Goal: Communication & Community: Answer question/provide support

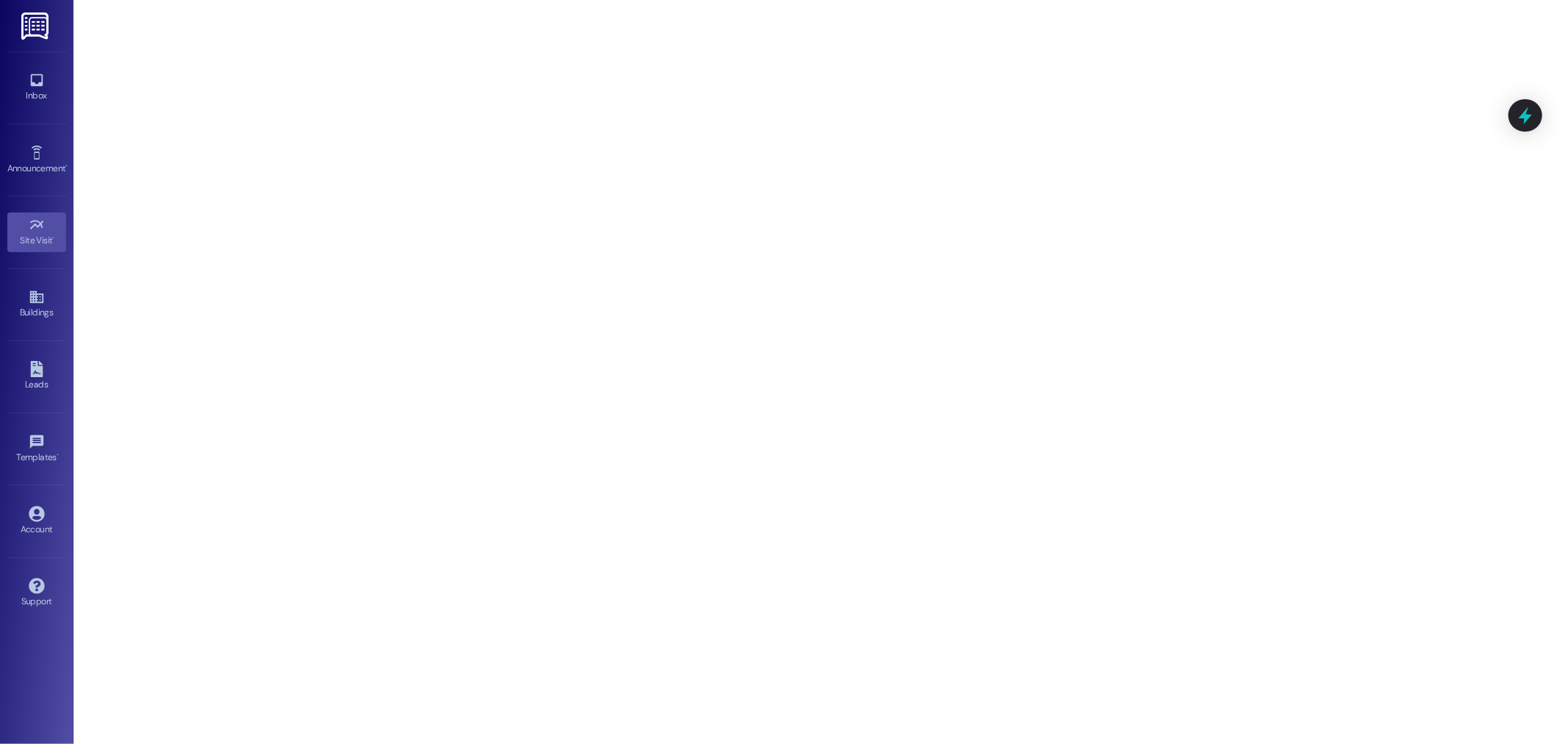
click at [43, 30] on img at bounding box center [36, 25] width 30 height 27
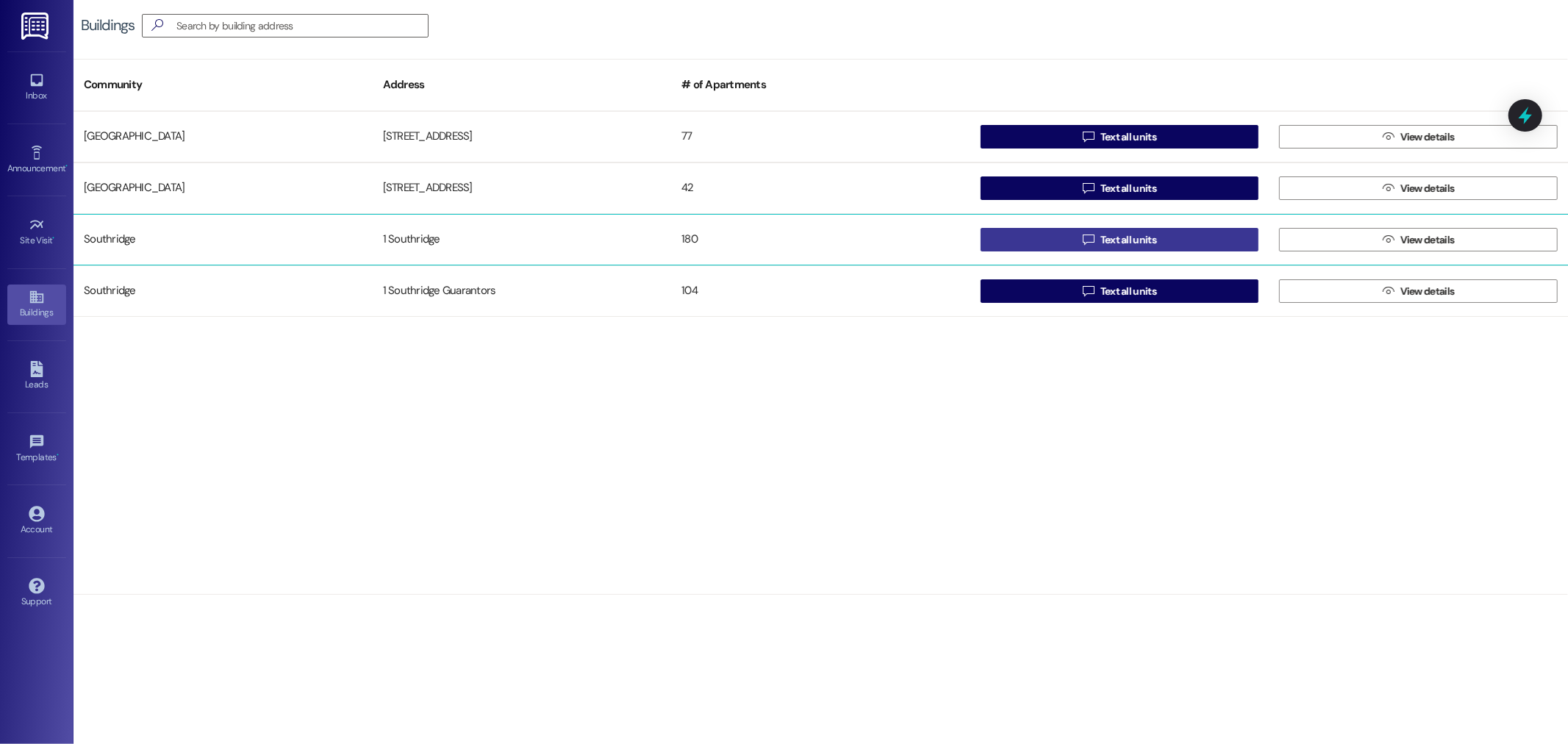
click at [1163, 234] on button " Text all units" at bounding box center [1119, 240] width 278 height 24
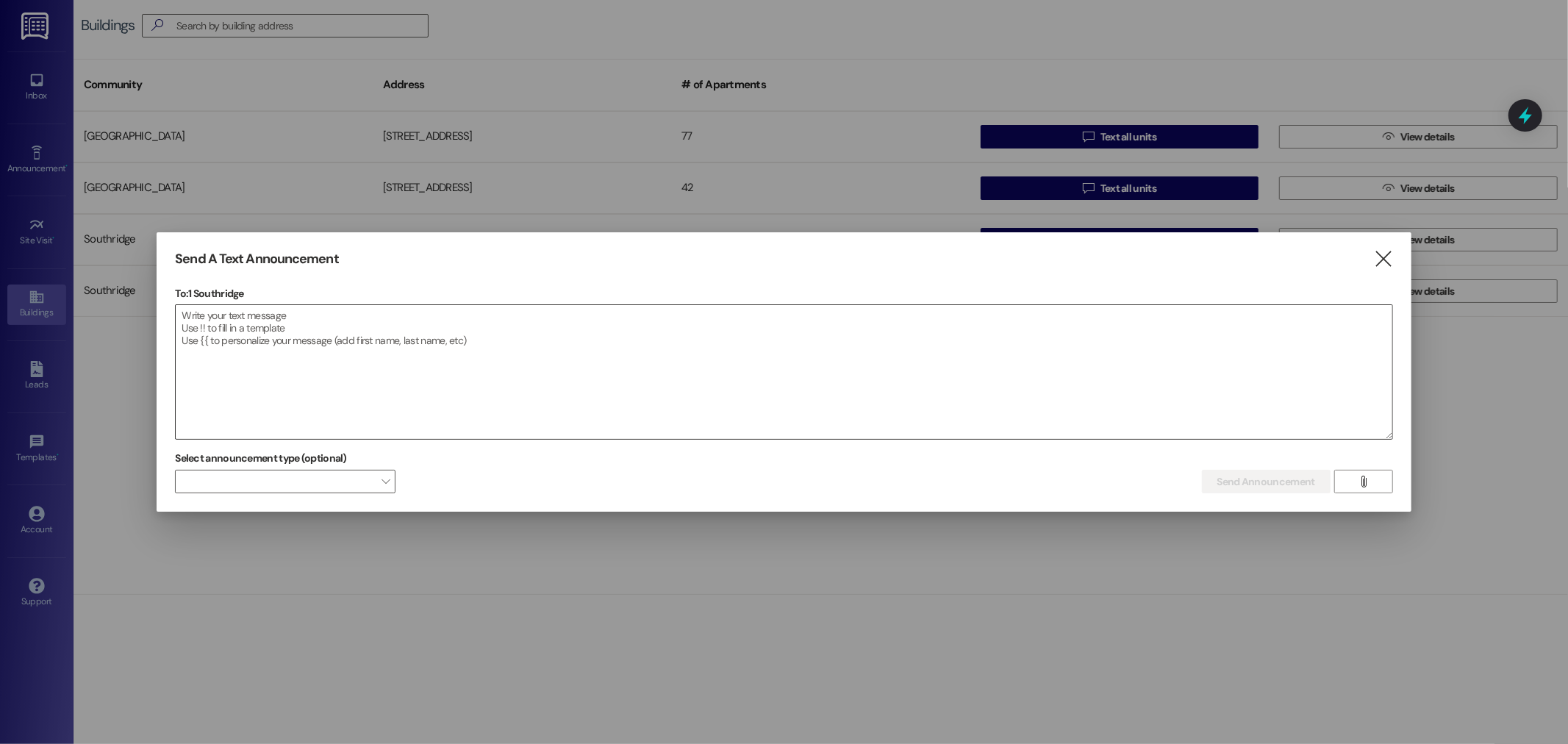
click at [193, 312] on textarea at bounding box center [783, 372] width 1216 height 134
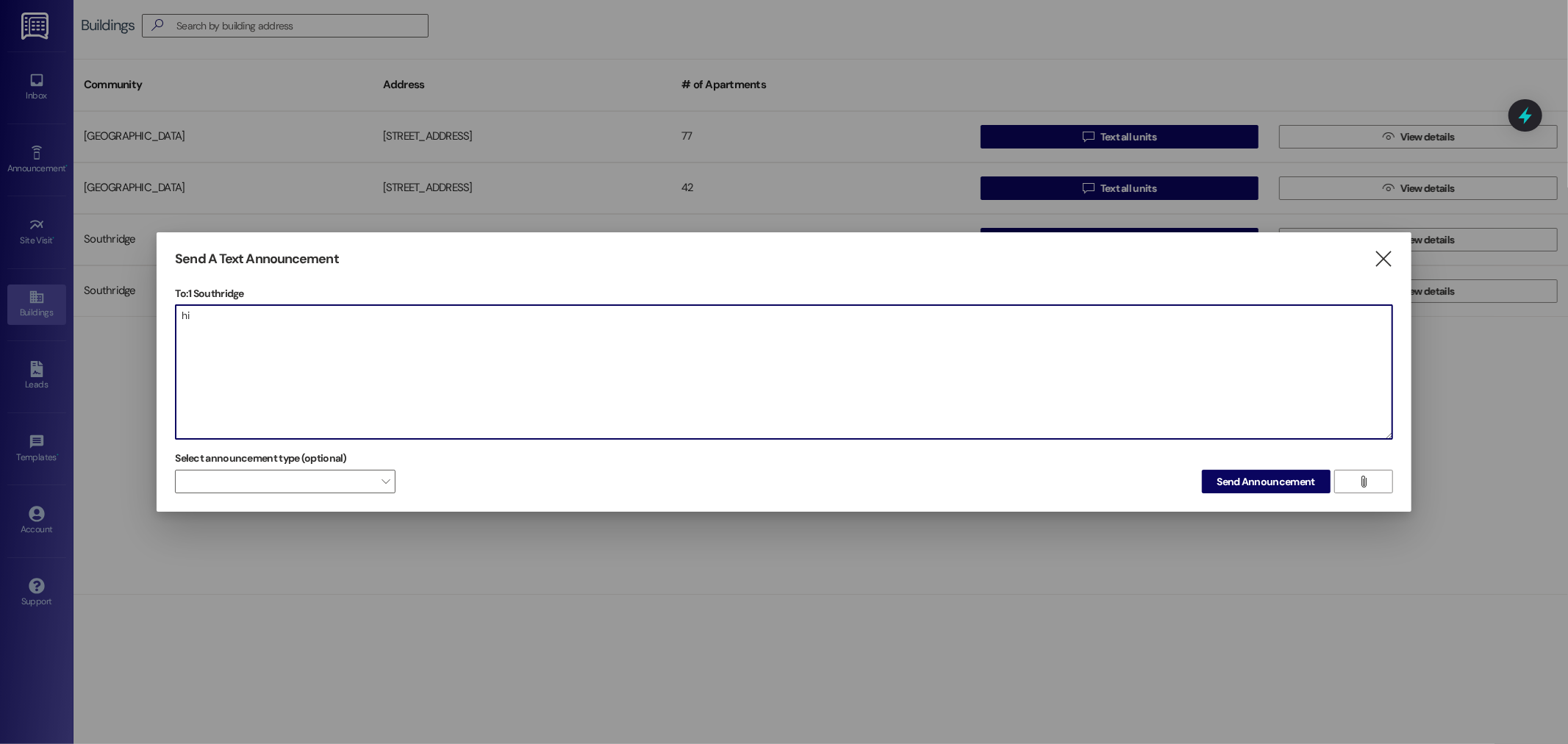
type textarea "h"
type textarea "Hi friends, please text back if you have any short beds in your unit?❤️🙏🙏🫤🌞🔨🔥"
click at [1281, 481] on span "Send Announcement" at bounding box center [1266, 481] width 98 height 16
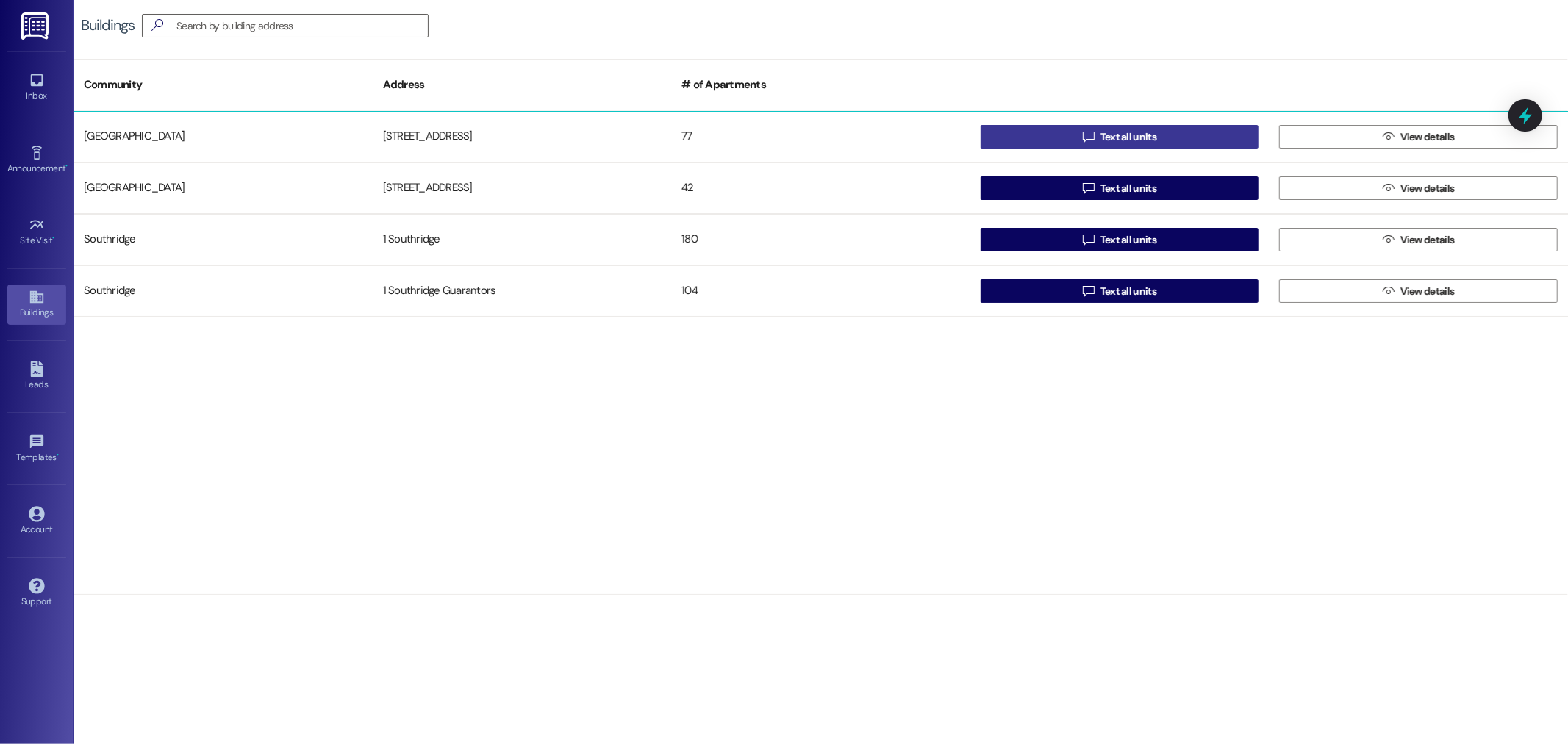
click at [1128, 133] on span "Text all units" at bounding box center [1128, 137] width 56 height 16
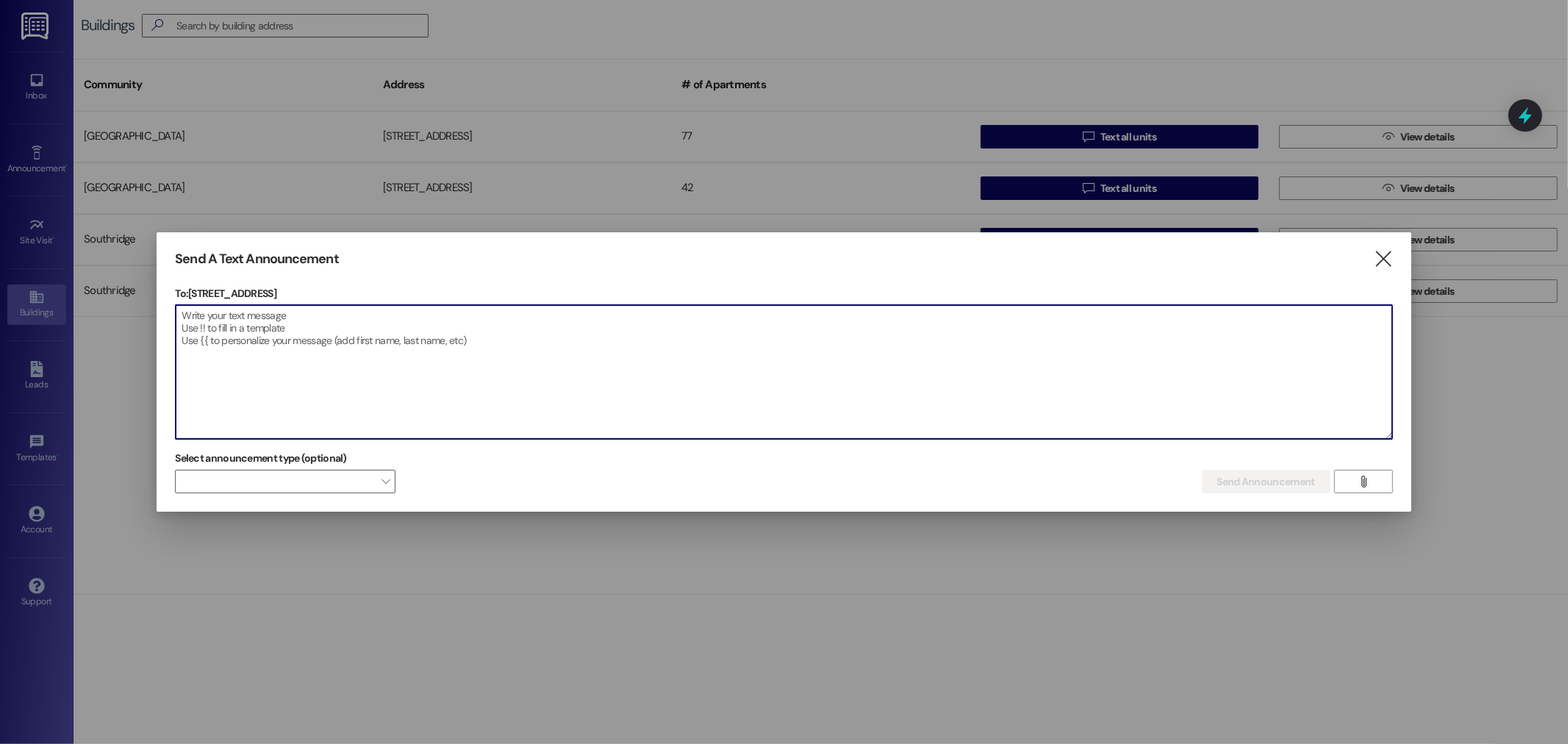
click at [223, 324] on textarea at bounding box center [783, 372] width 1216 height 134
type textarea "n"
type textarea "No the be"
click at [1377, 259] on icon "" at bounding box center [1382, 259] width 20 height 16
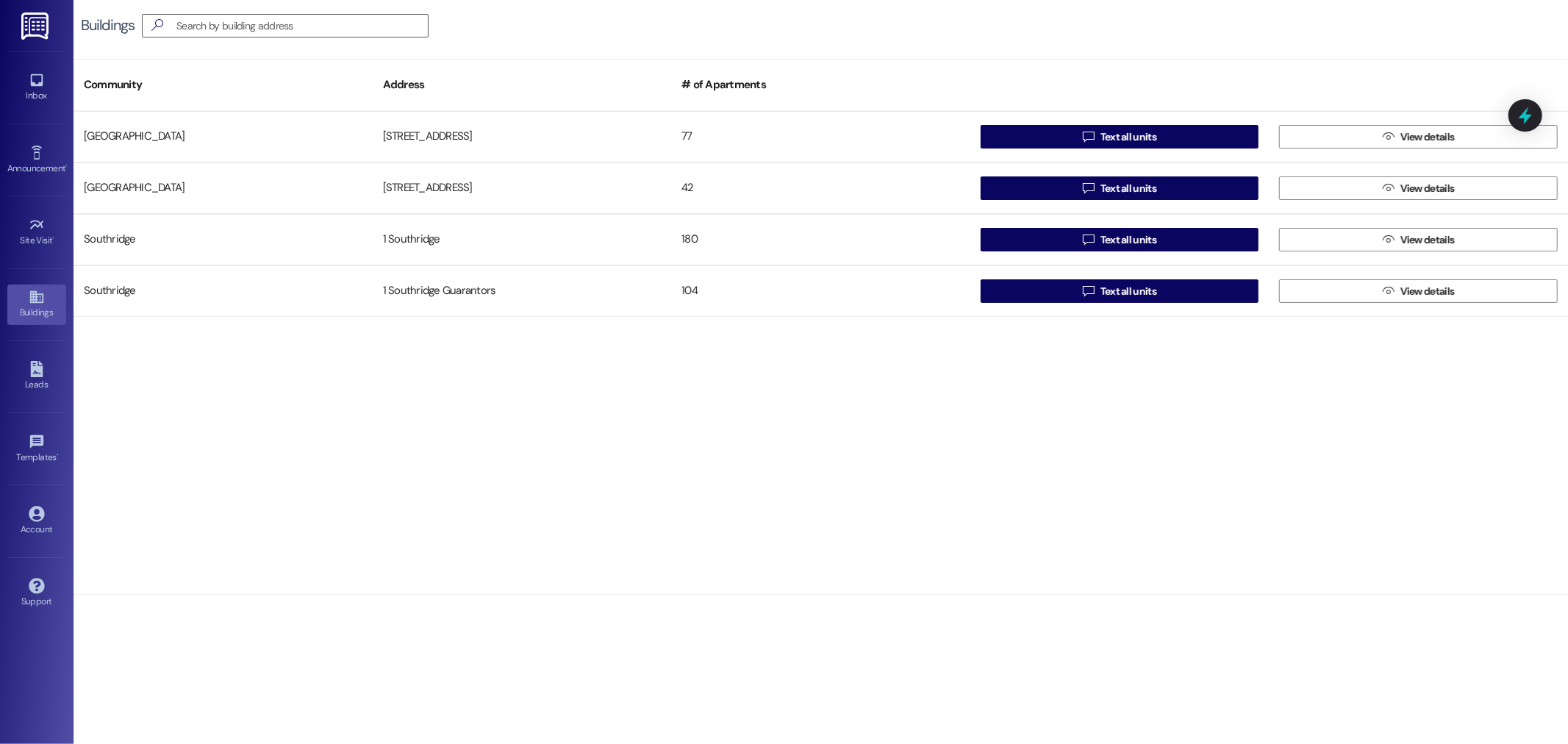
drag, startPoint x: 1193, startPoint y: 292, endPoint x: 898, endPoint y: 594, distance: 422.2
click at [905, 608] on div "Buildings  Community Address # of Apartments [GEOGRAPHIC_DATA][STREET_ADDRESS]…" at bounding box center [821, 372] width 1494 height 744
click at [1071, 242] on button " Text all units" at bounding box center [1119, 240] width 278 height 24
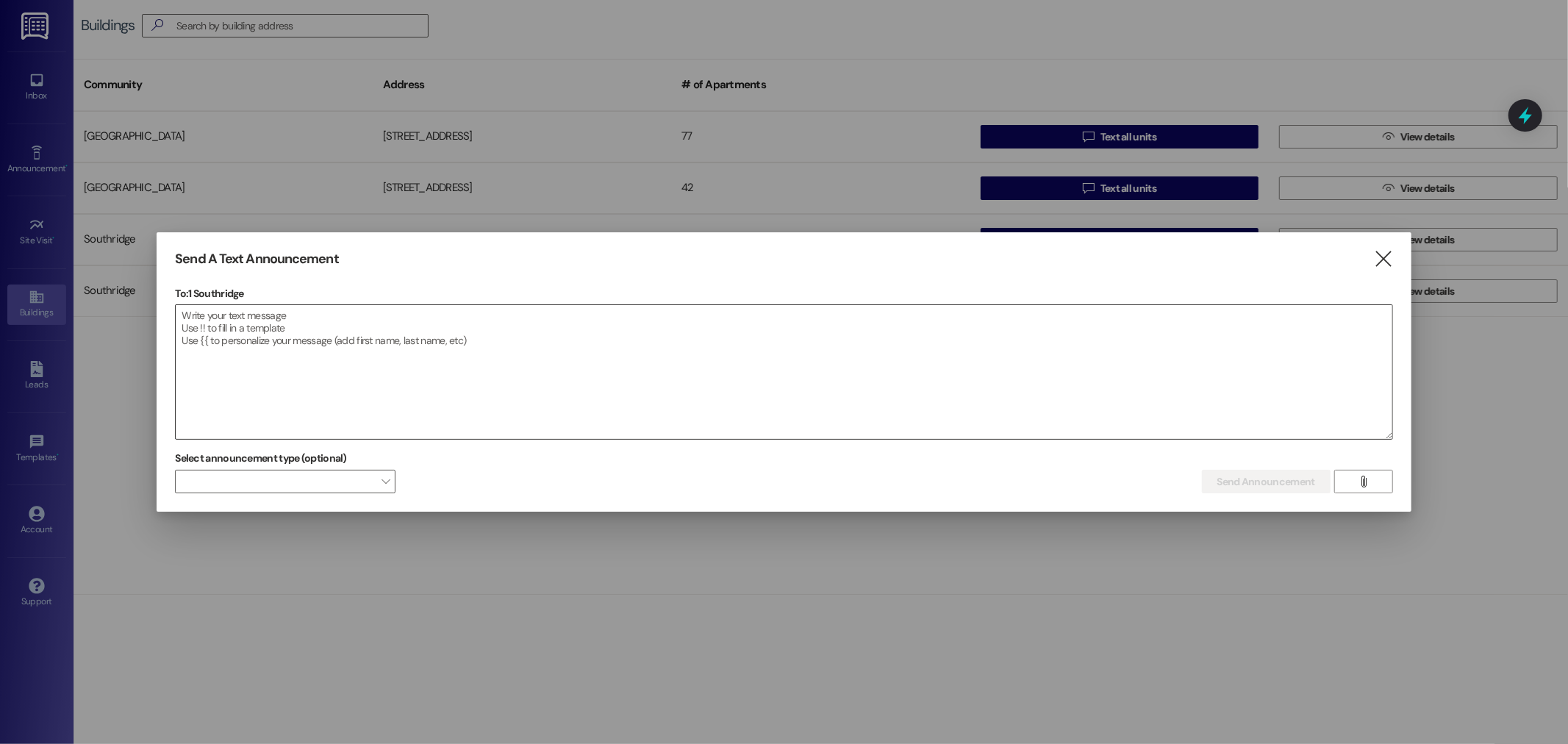
click at [232, 306] on textarea at bounding box center [783, 372] width 1216 height 134
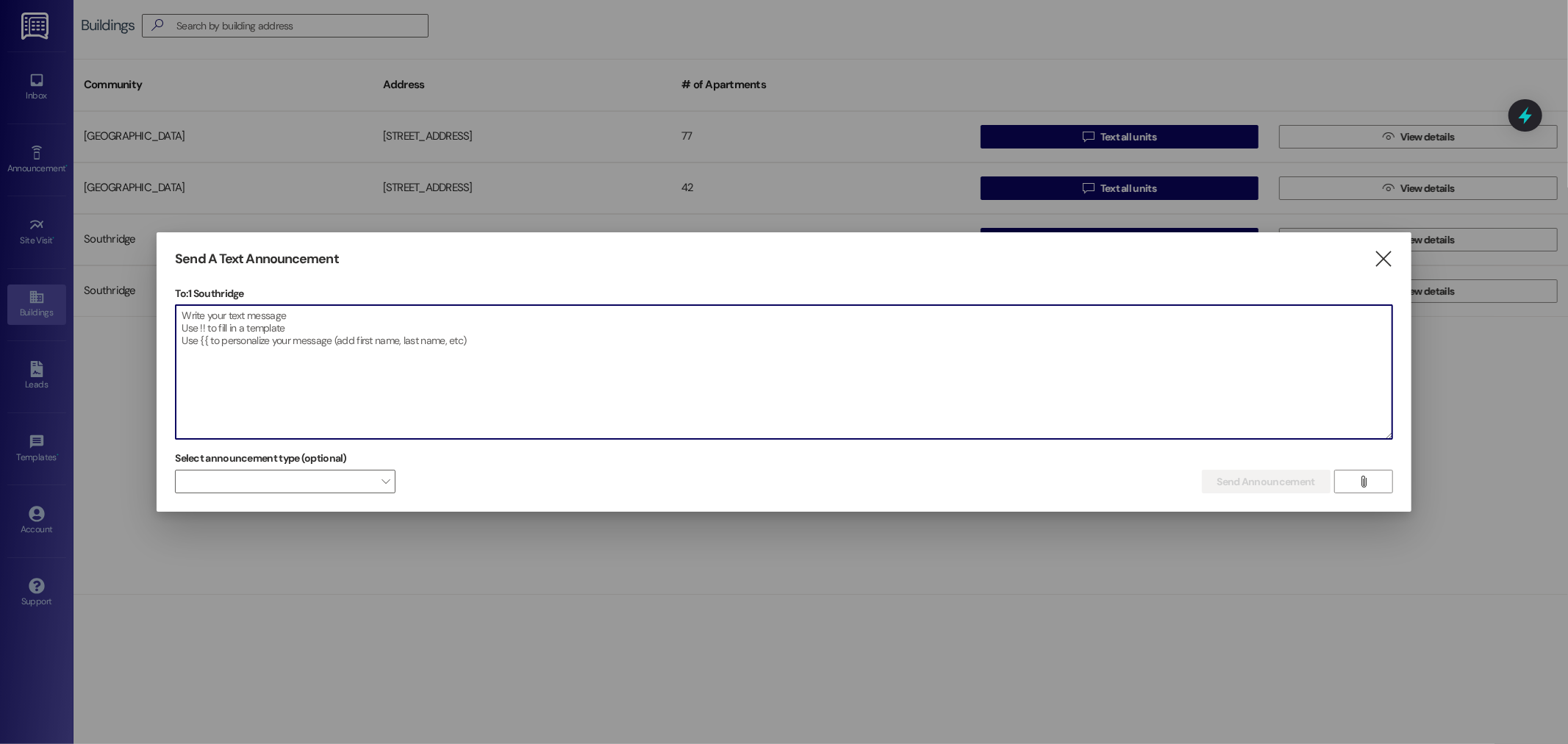
type textarea "s"
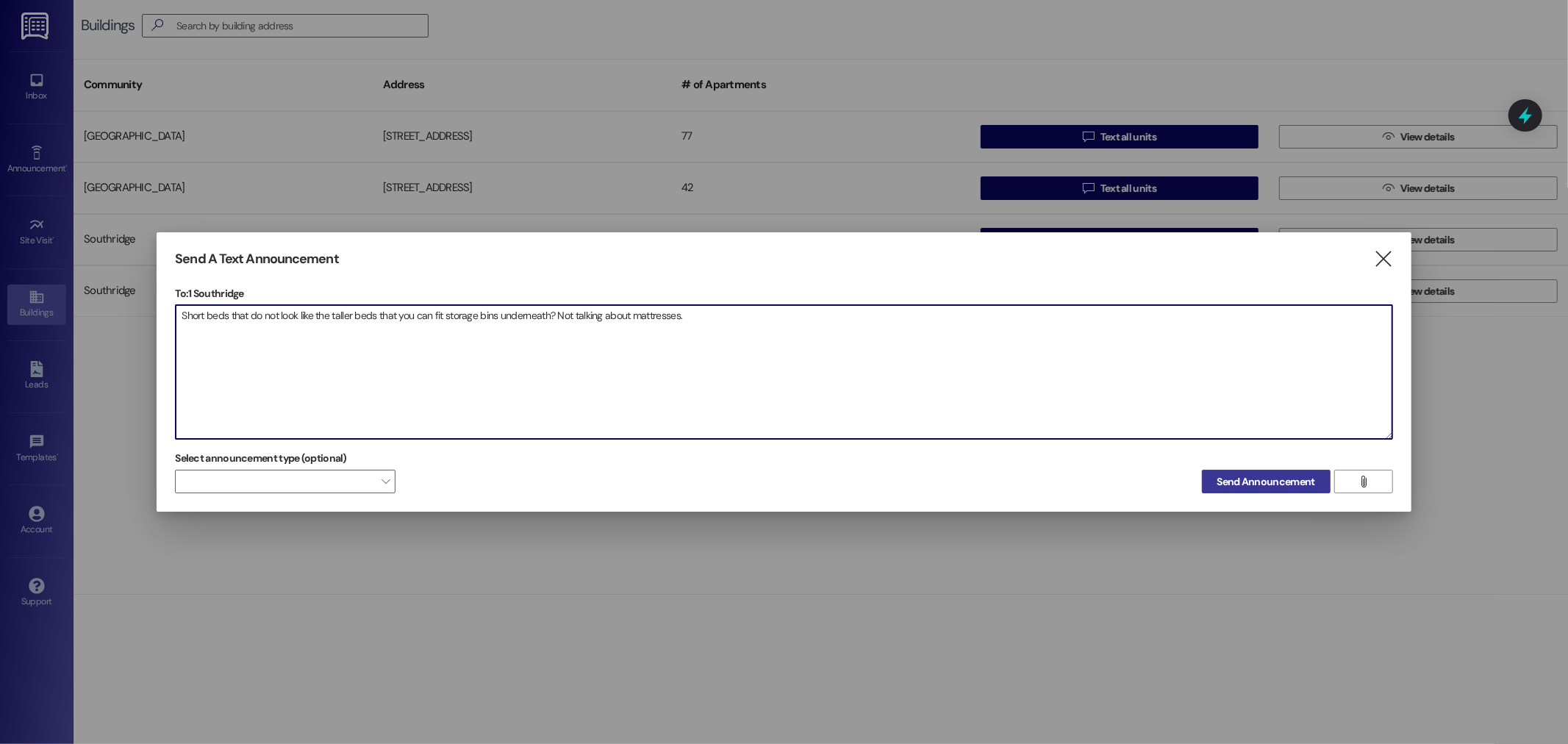
type textarea "Short beds that do not look like the taller beds that you can fit storage bins …"
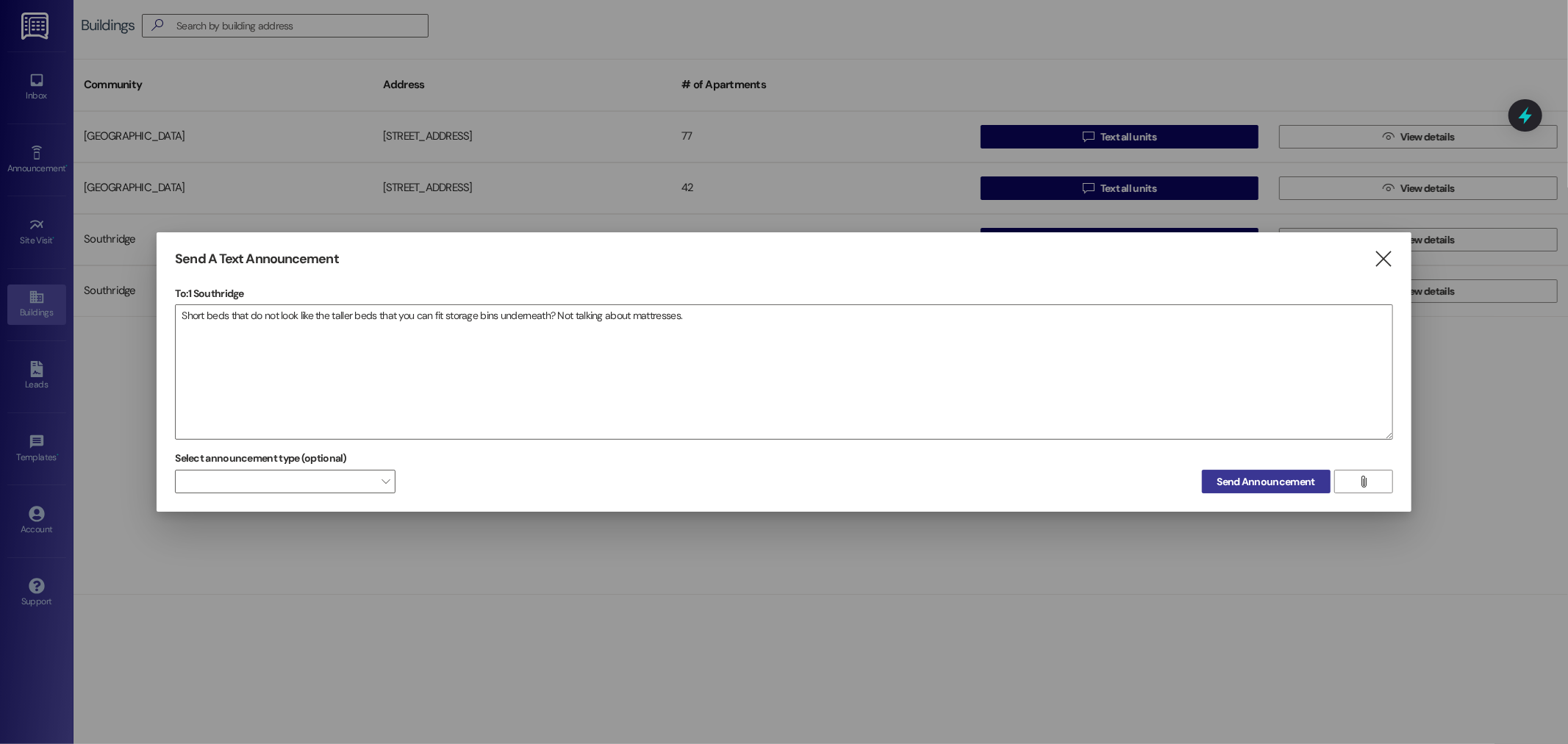
click at [1270, 486] on span "Send Announcement" at bounding box center [1266, 481] width 98 height 16
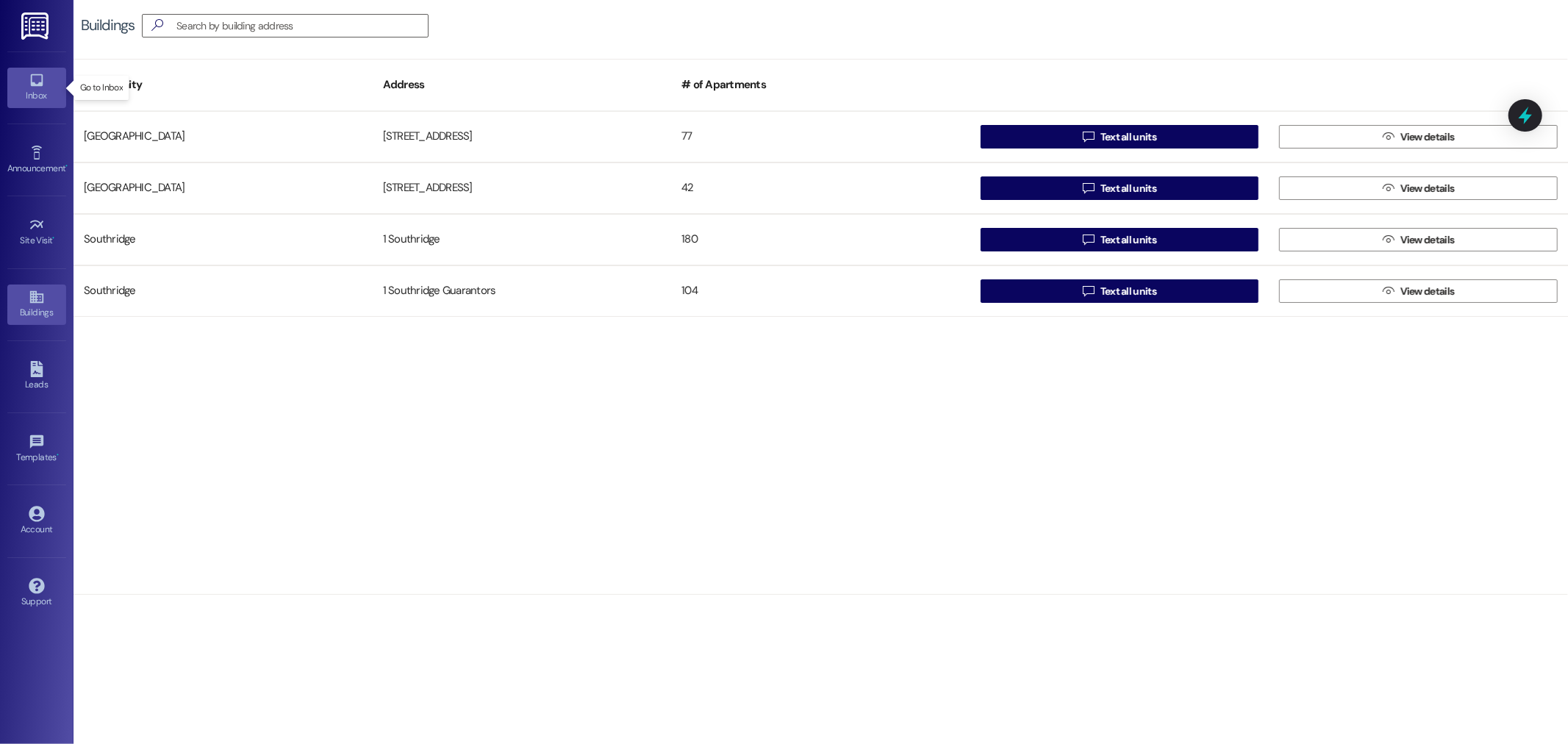
click at [50, 82] on link "Inbox" at bounding box center [37, 87] width 59 height 39
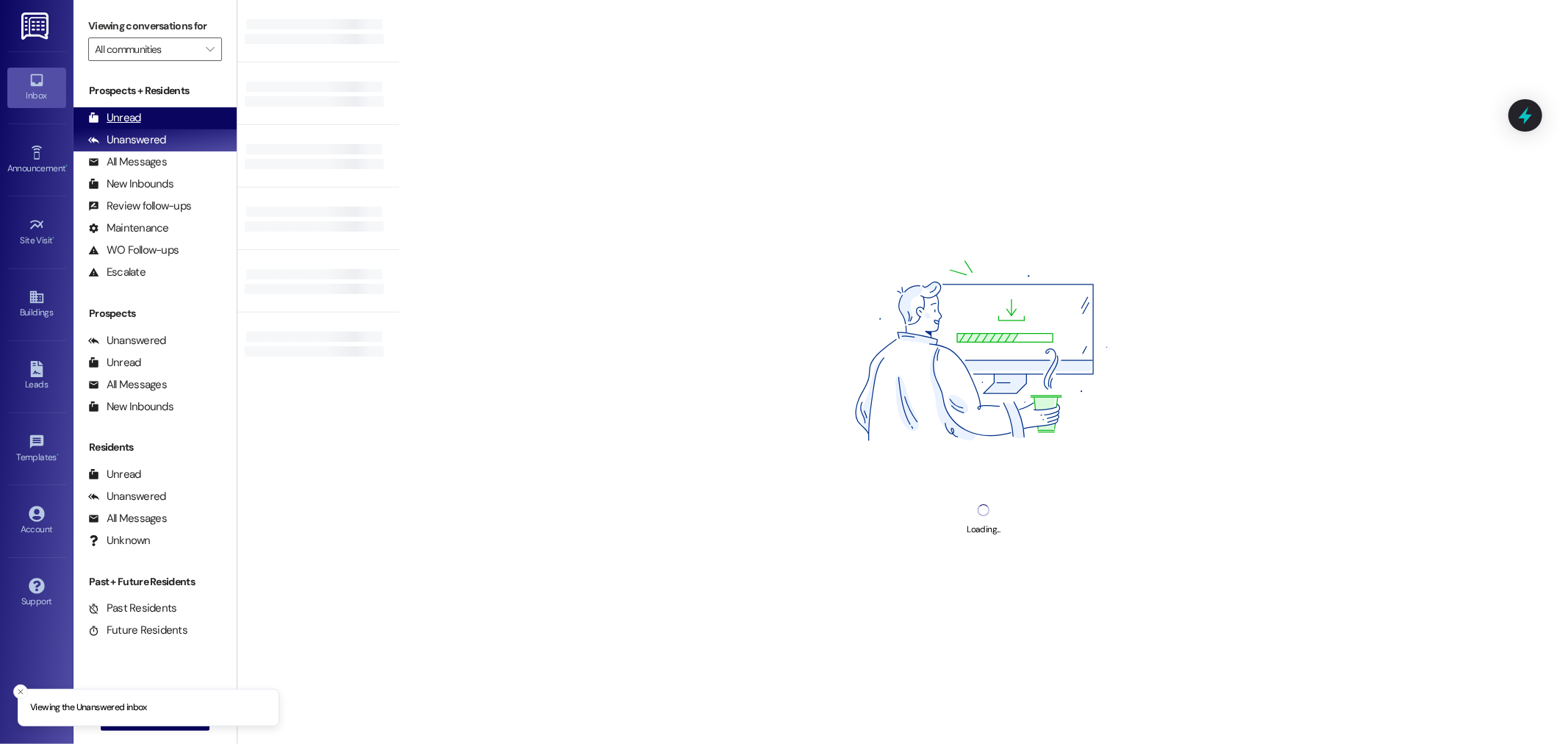
click at [121, 123] on div "Unread" at bounding box center [114, 117] width 53 height 16
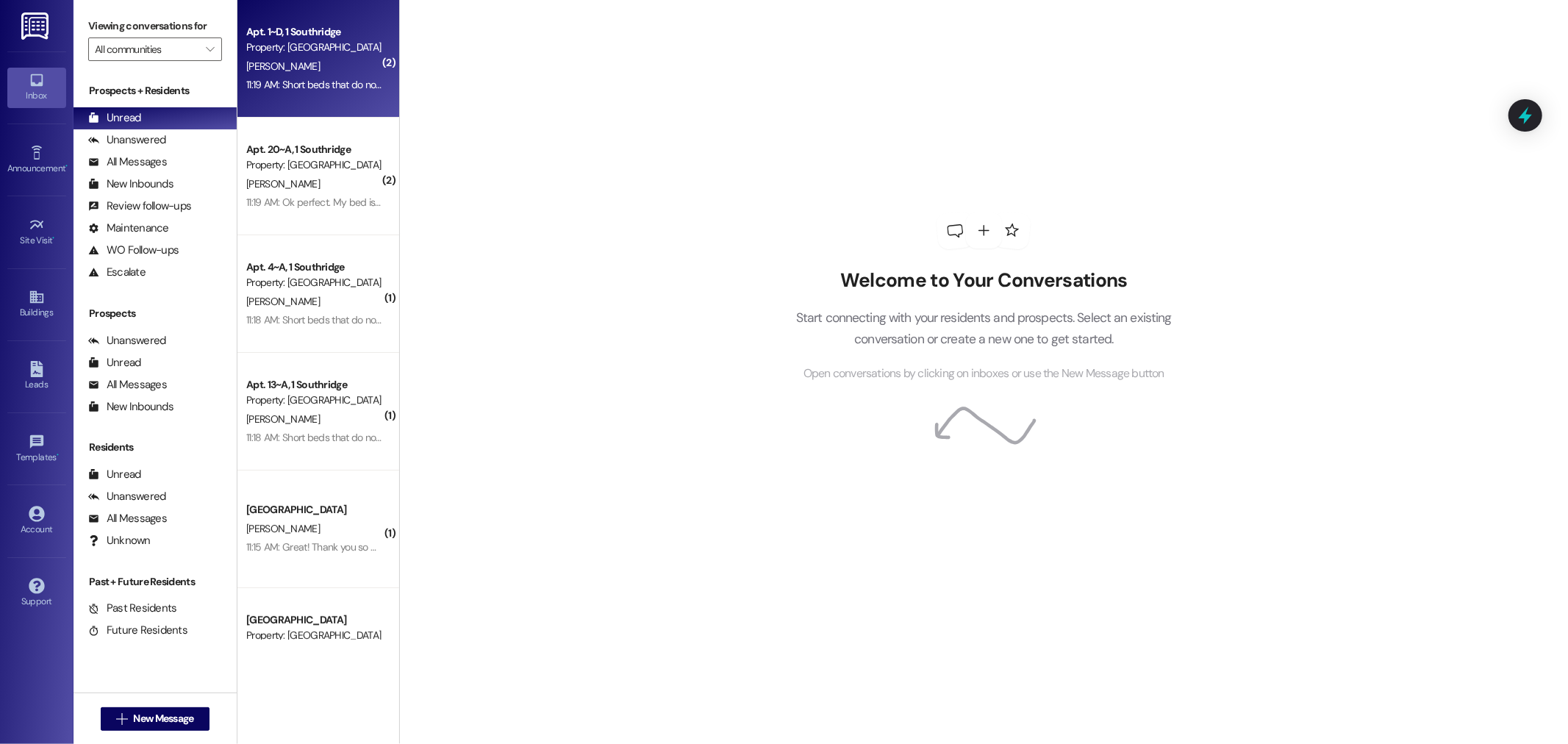
click at [309, 70] on div "[PERSON_NAME]" at bounding box center [314, 67] width 139 height 18
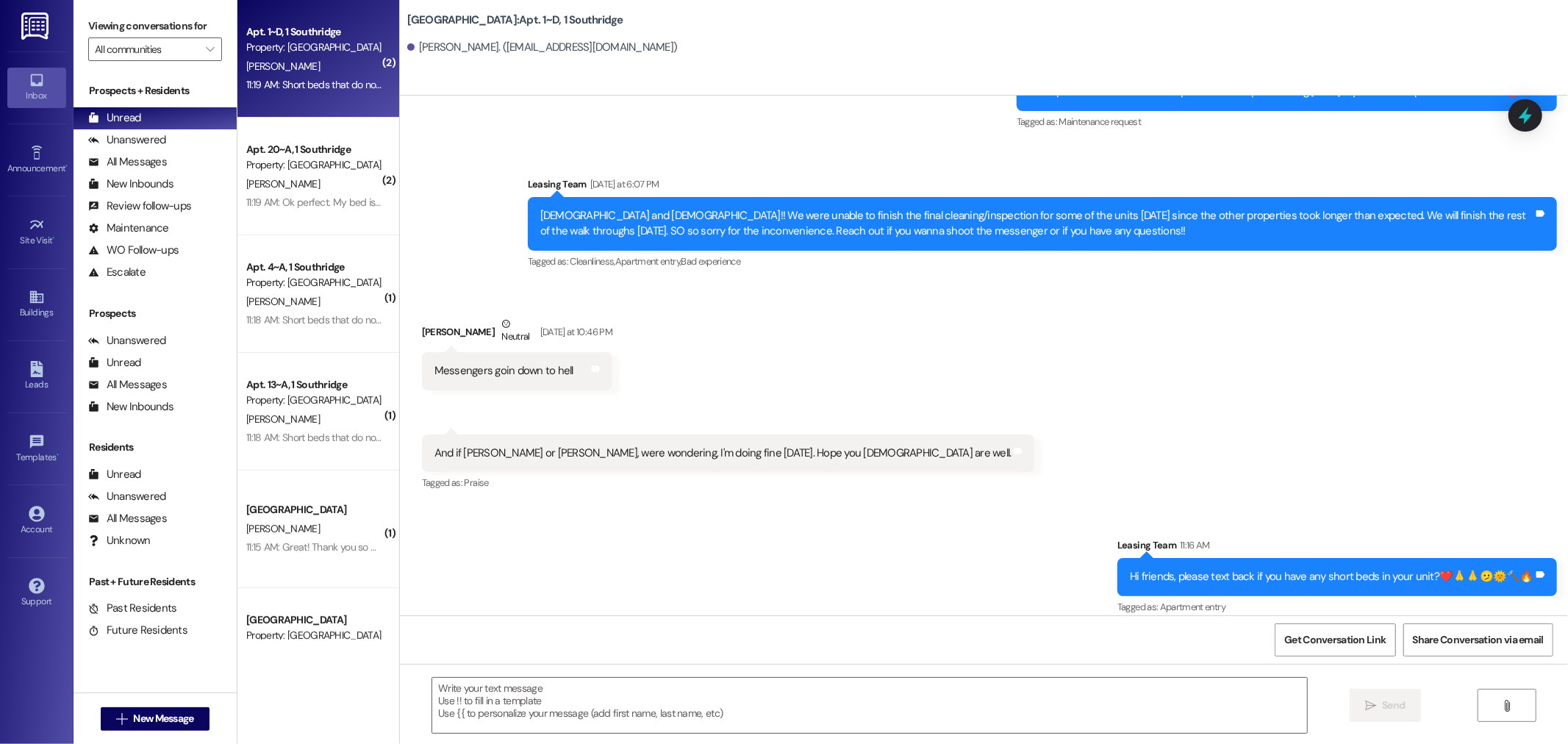
scroll to position [22552, 0]
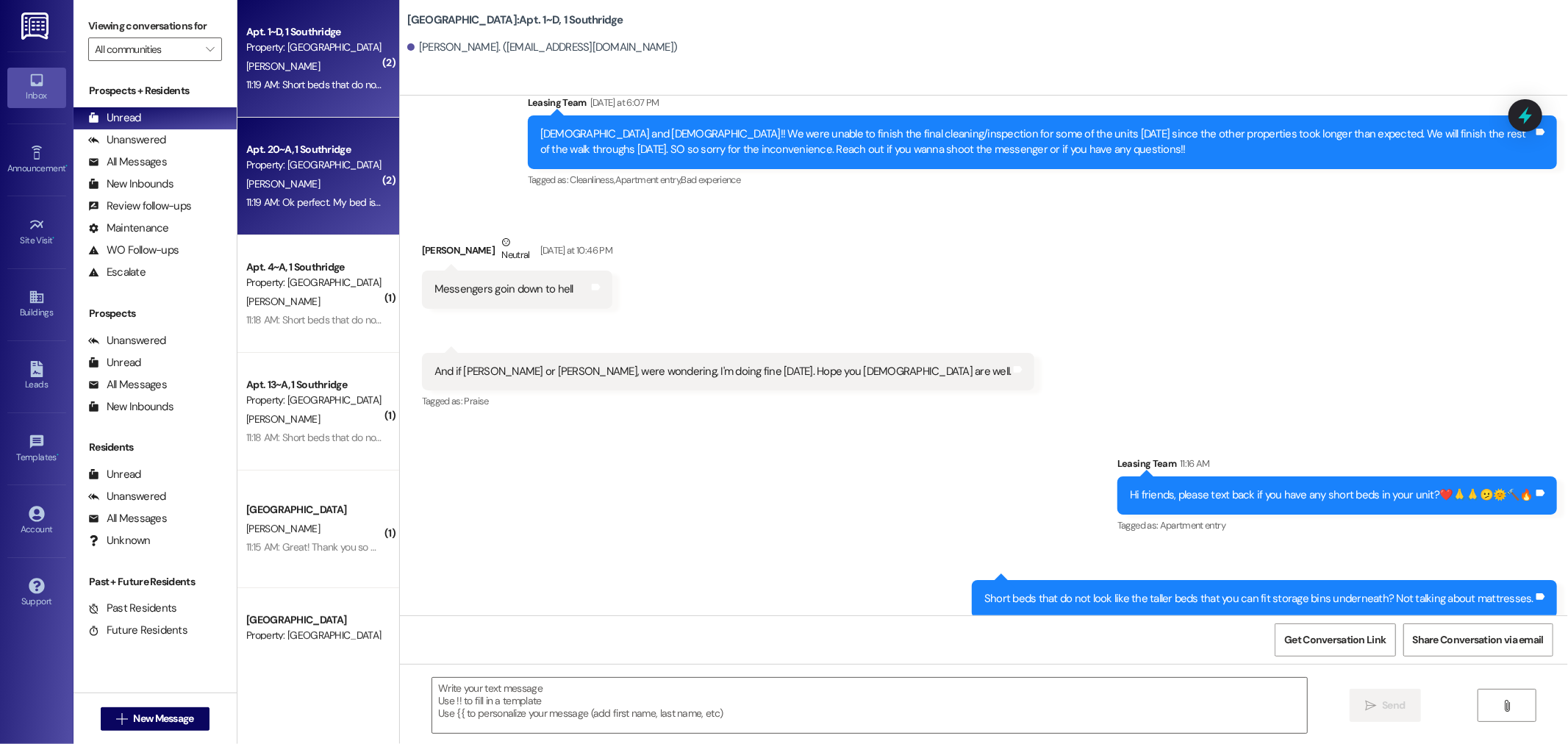
click at [309, 159] on div "Property: [GEOGRAPHIC_DATA]" at bounding box center [314, 165] width 136 height 16
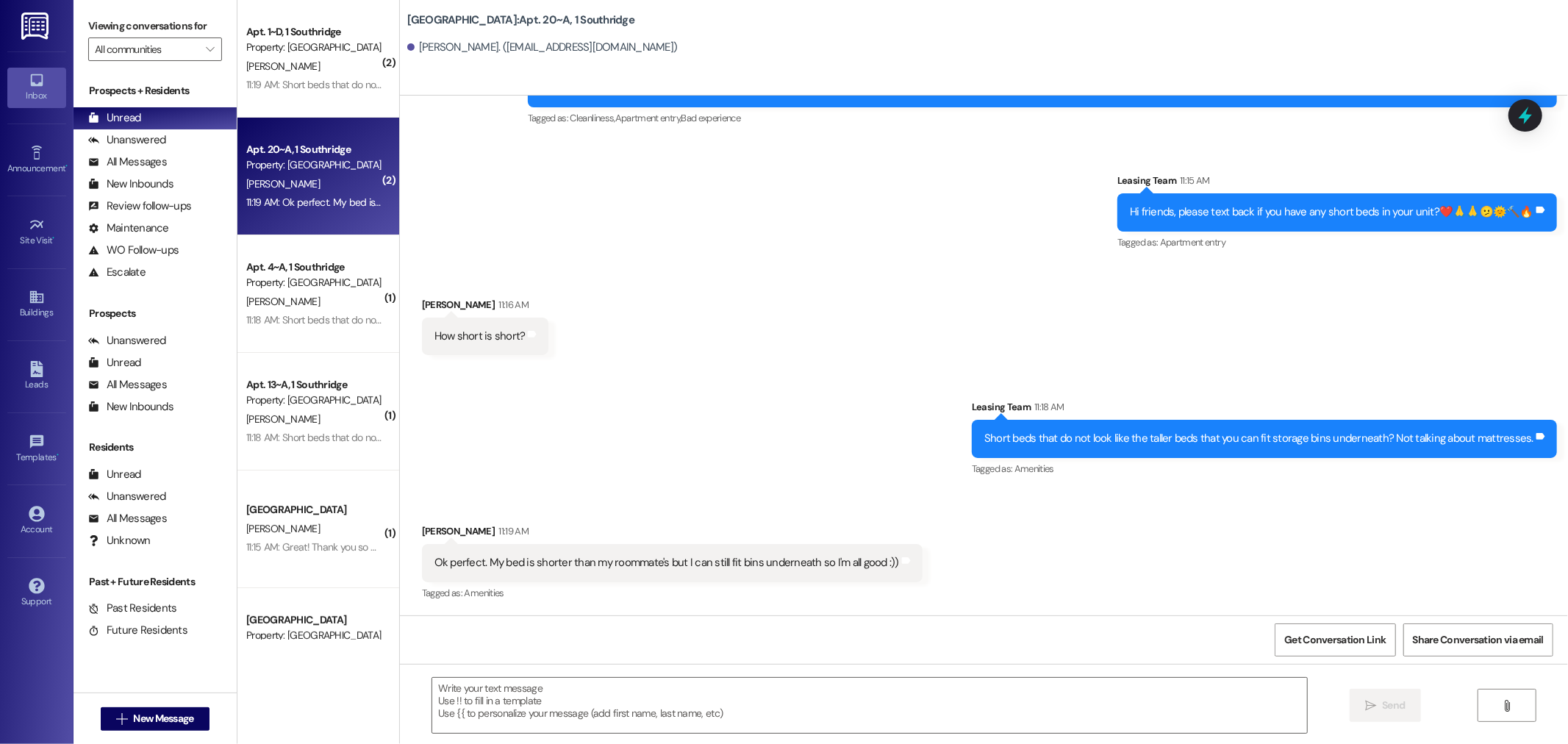
scroll to position [10529, 0]
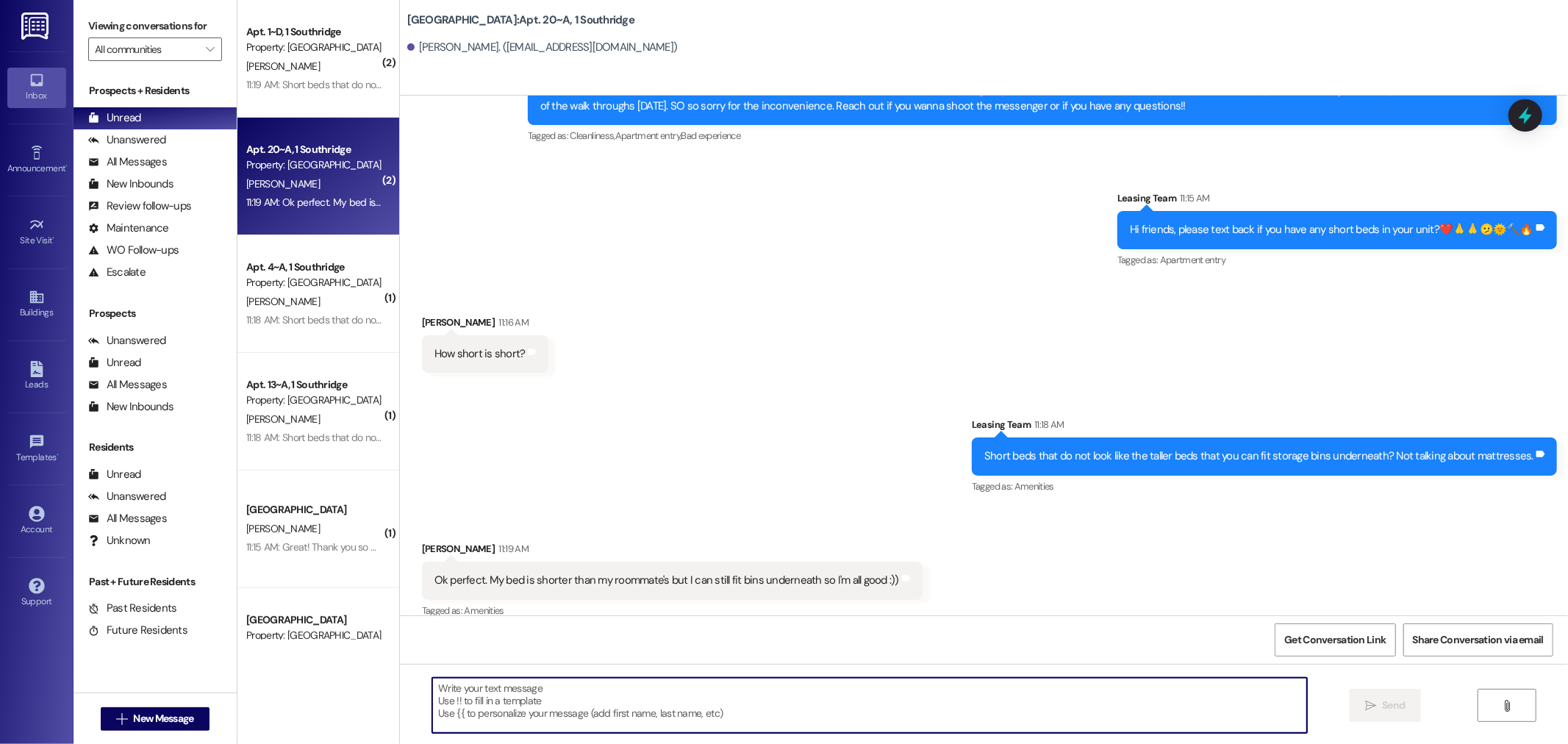
click at [491, 693] on textarea at bounding box center [869, 705] width 874 height 55
type textarea "s"
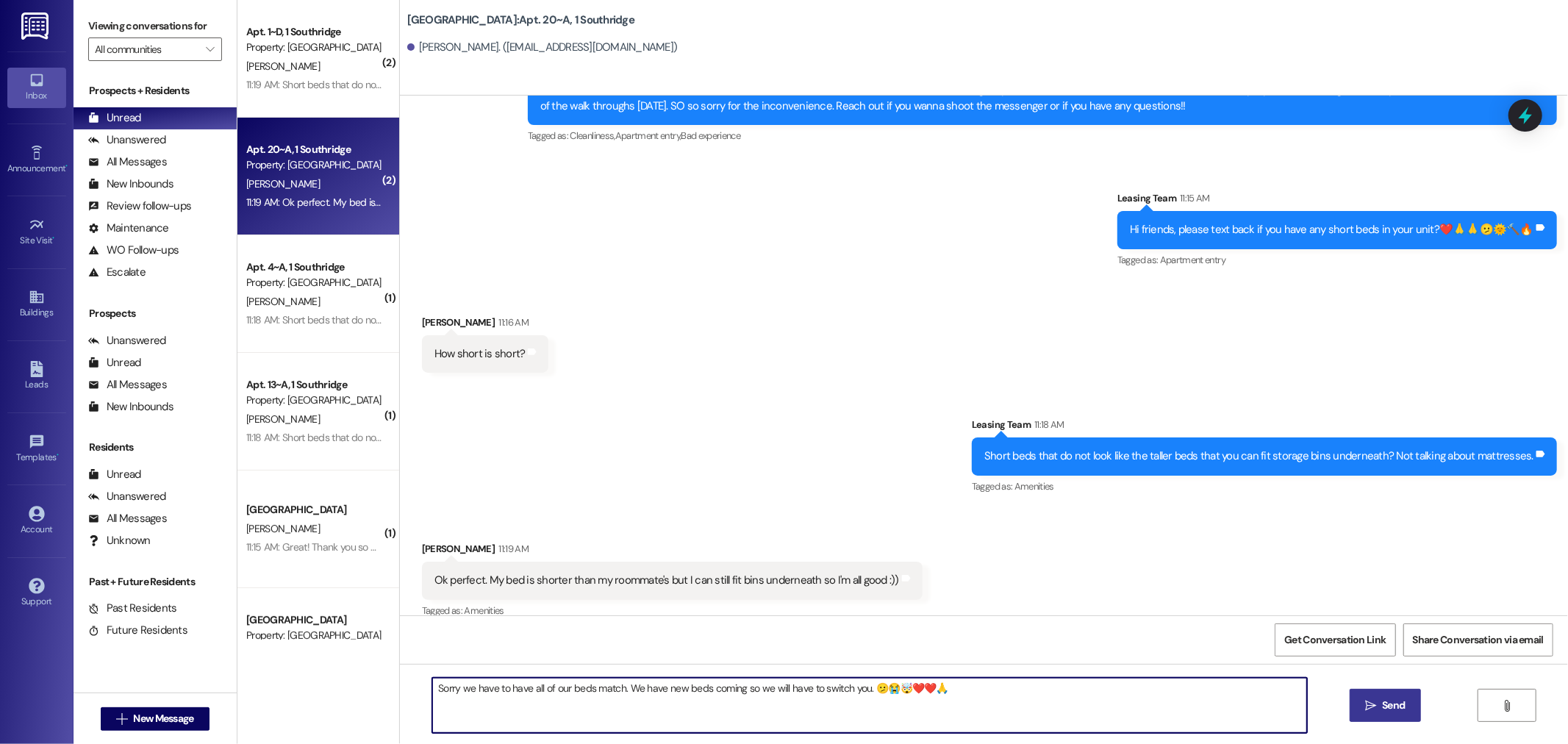
type textarea "Sorry we have to have all of our beds match. We have new beds coming so we will…"
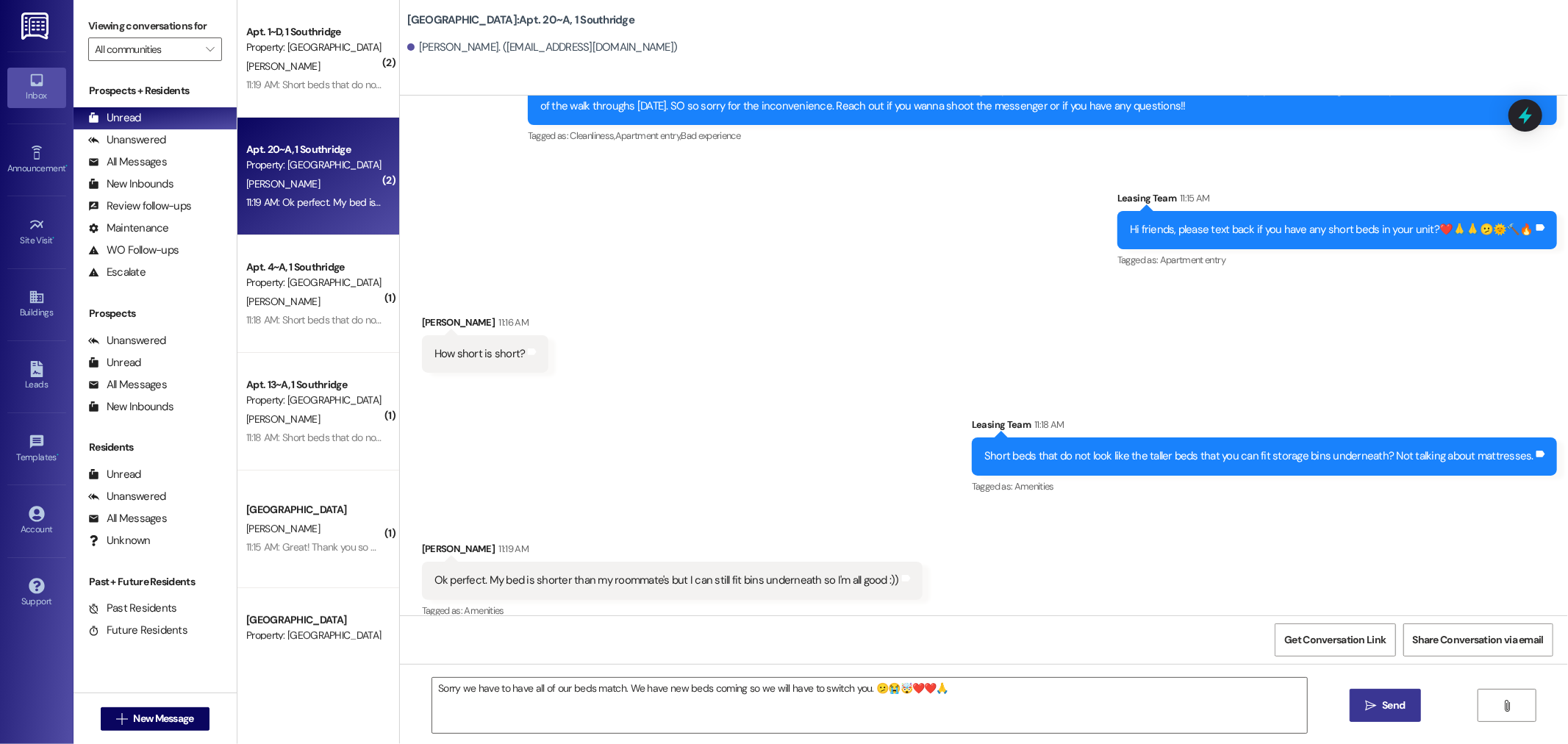
click at [1389, 714] on button " Send" at bounding box center [1385, 705] width 71 height 33
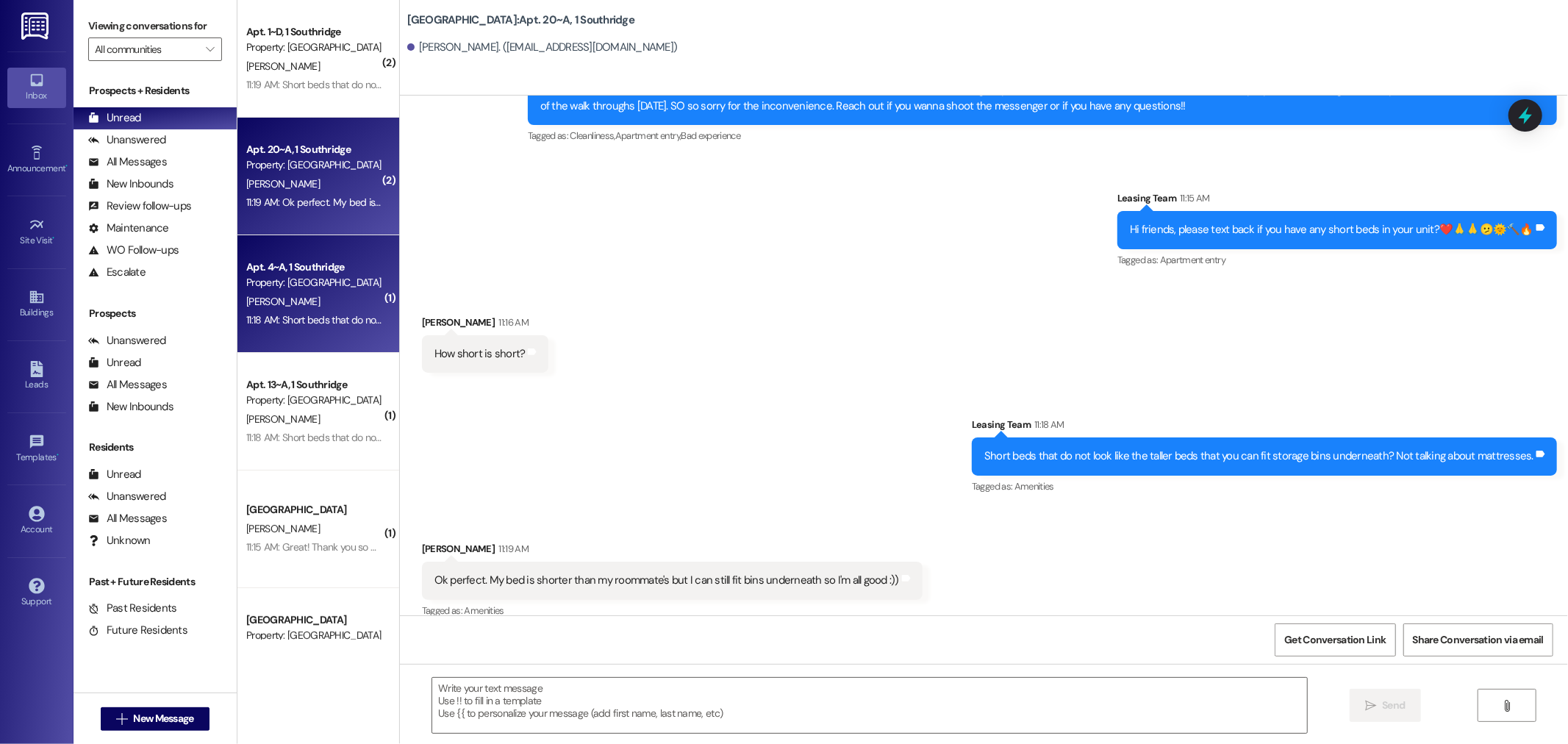
click at [270, 305] on div "[PERSON_NAME]" at bounding box center [314, 301] width 139 height 18
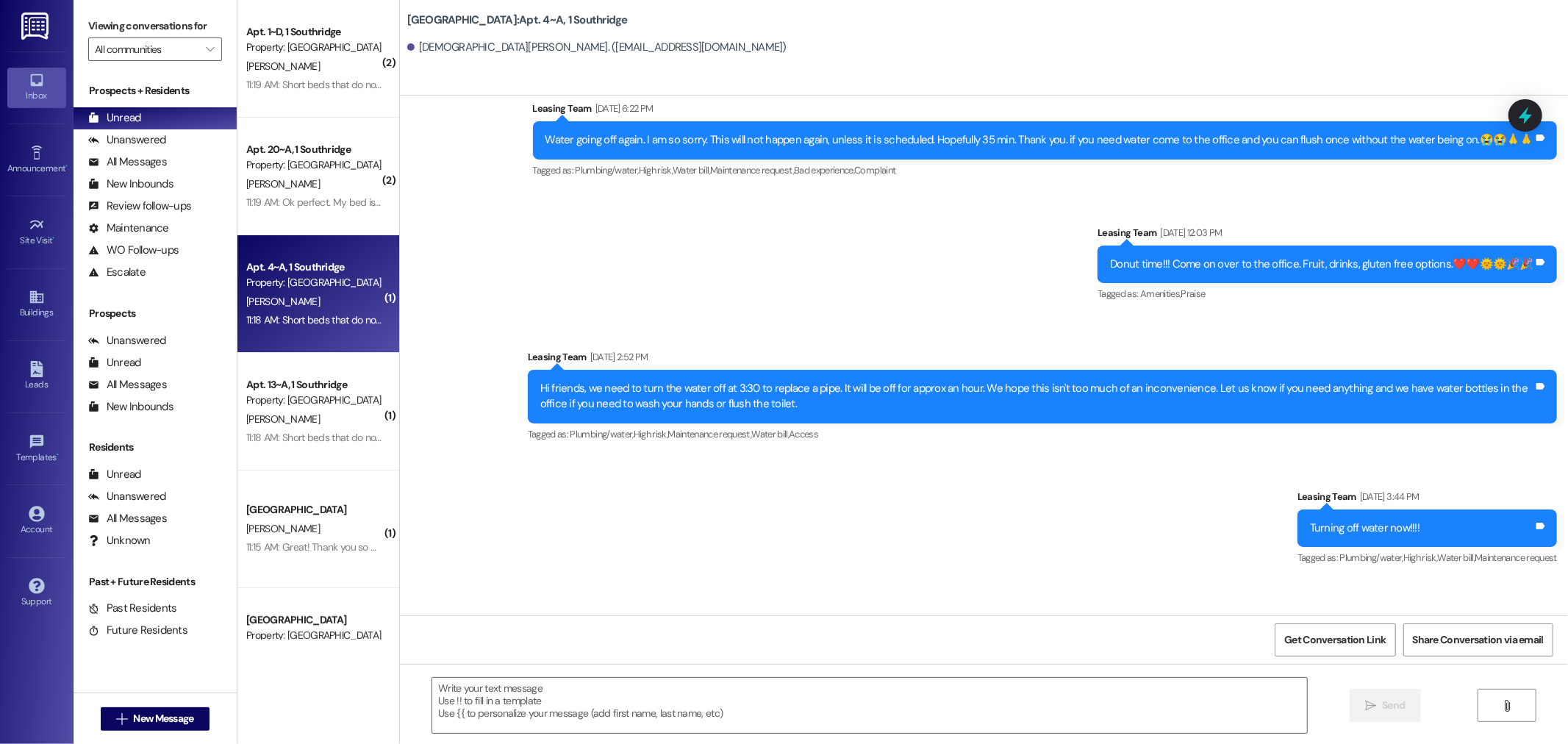
scroll to position [28270, 0]
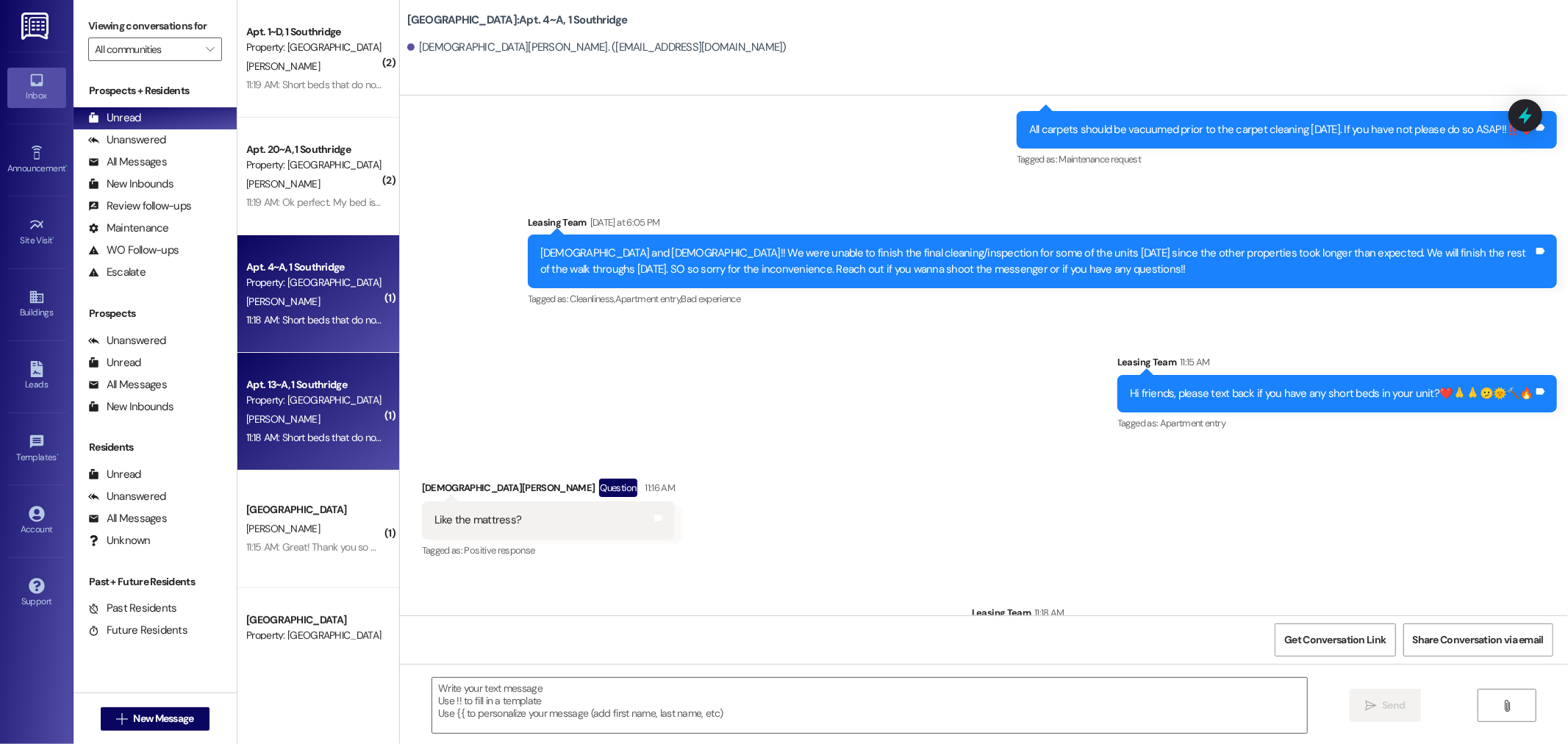
click at [284, 402] on div "Property: [GEOGRAPHIC_DATA]" at bounding box center [314, 400] width 136 height 16
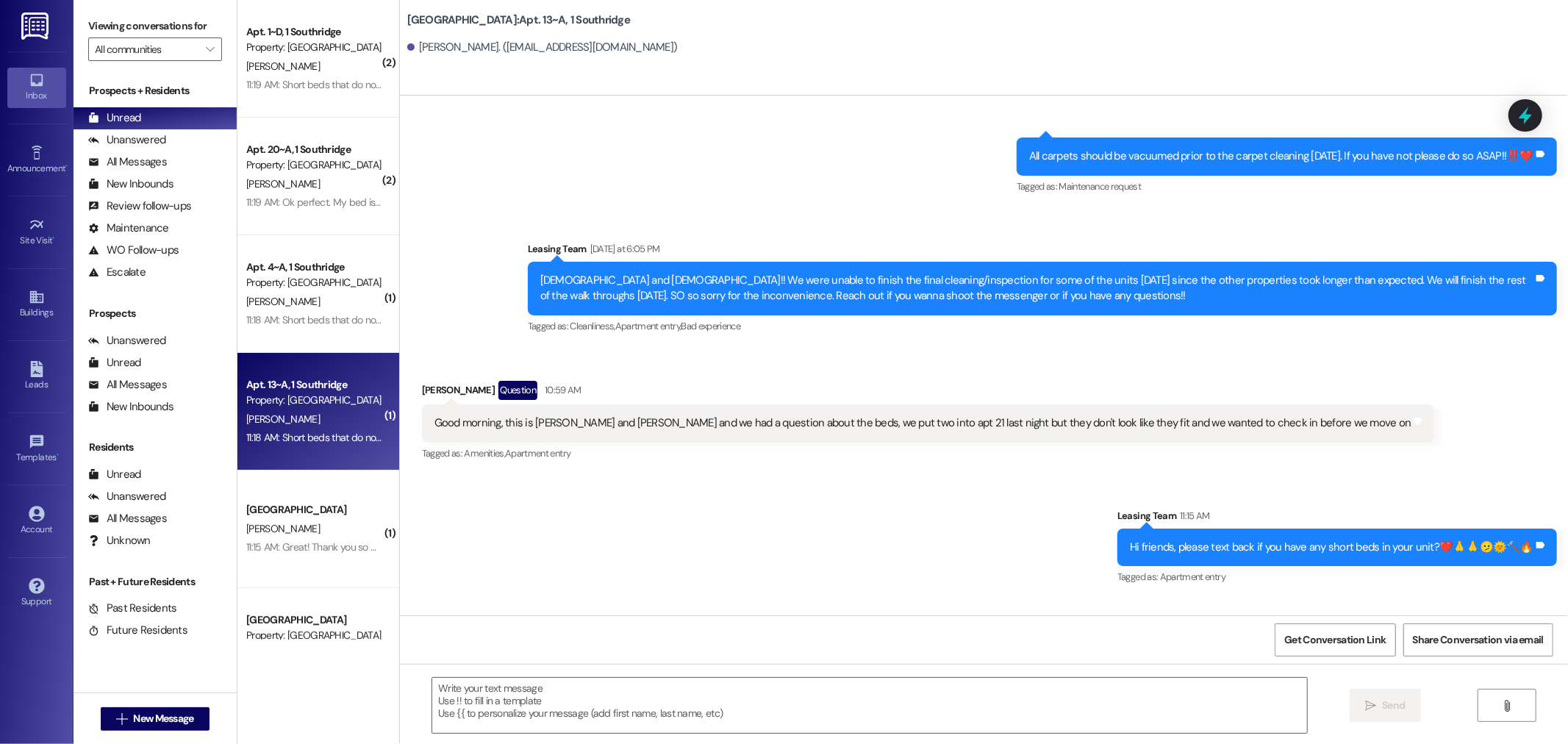
scroll to position [38846, 0]
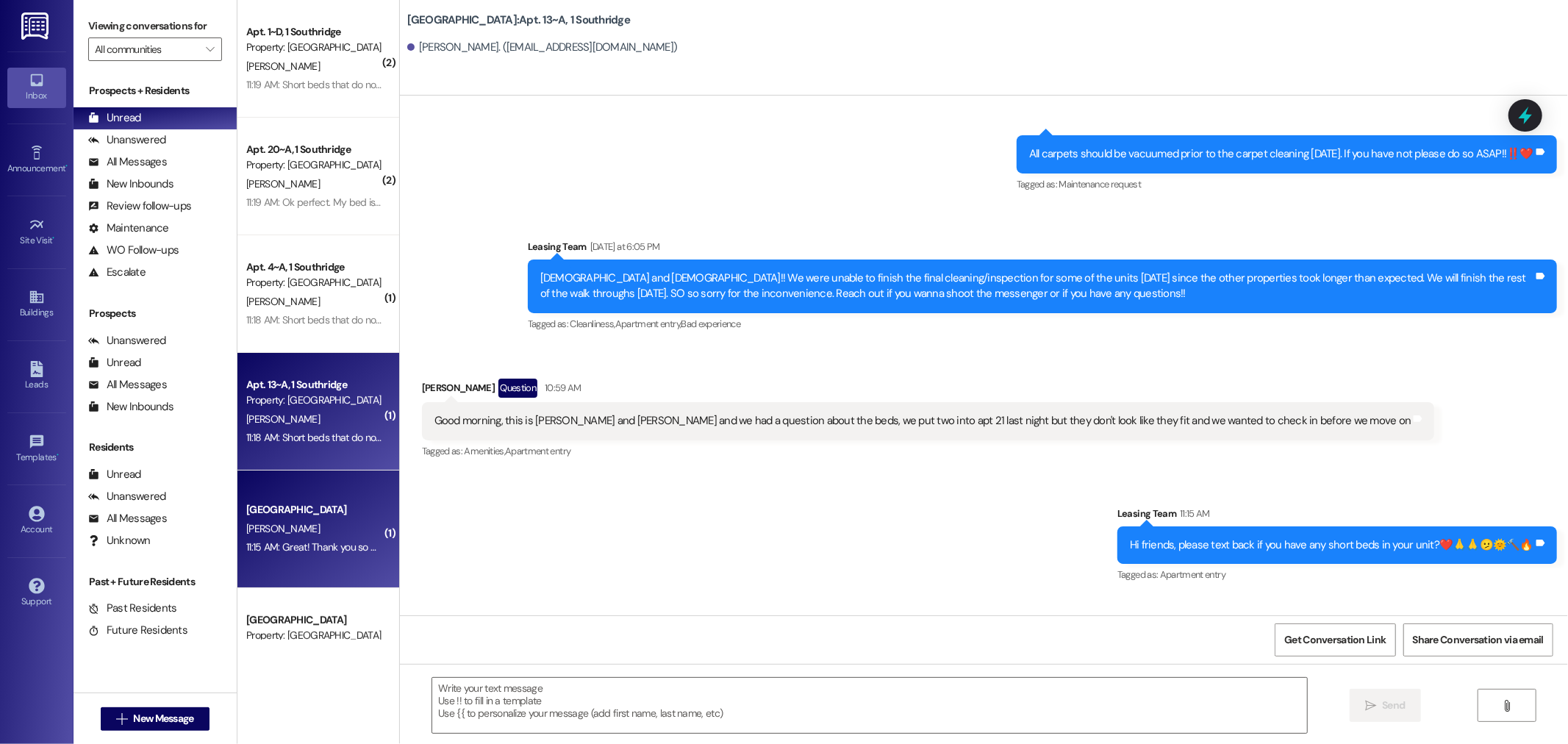
click at [268, 515] on div "[GEOGRAPHIC_DATA]" at bounding box center [314, 510] width 136 height 16
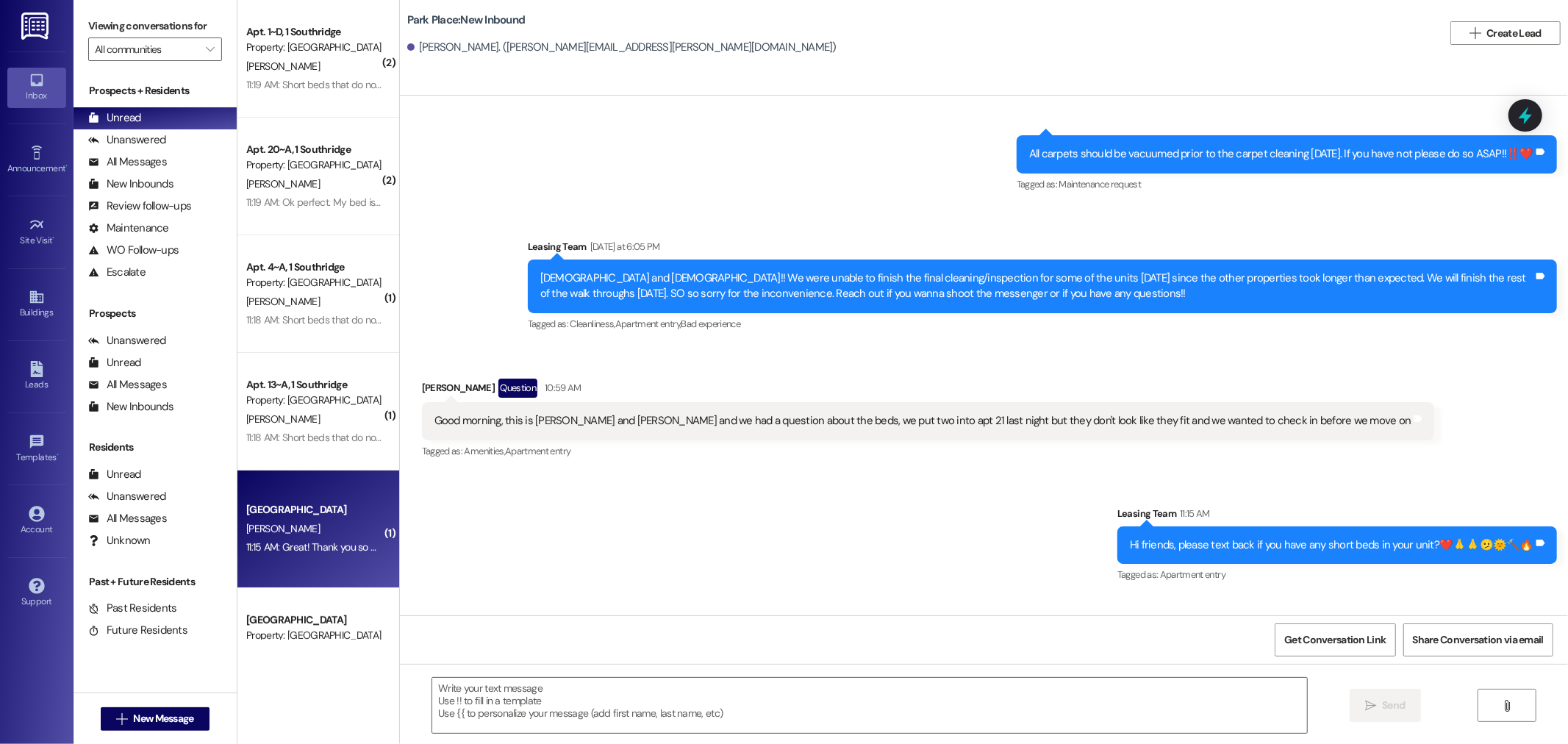
scroll to position [2858, 0]
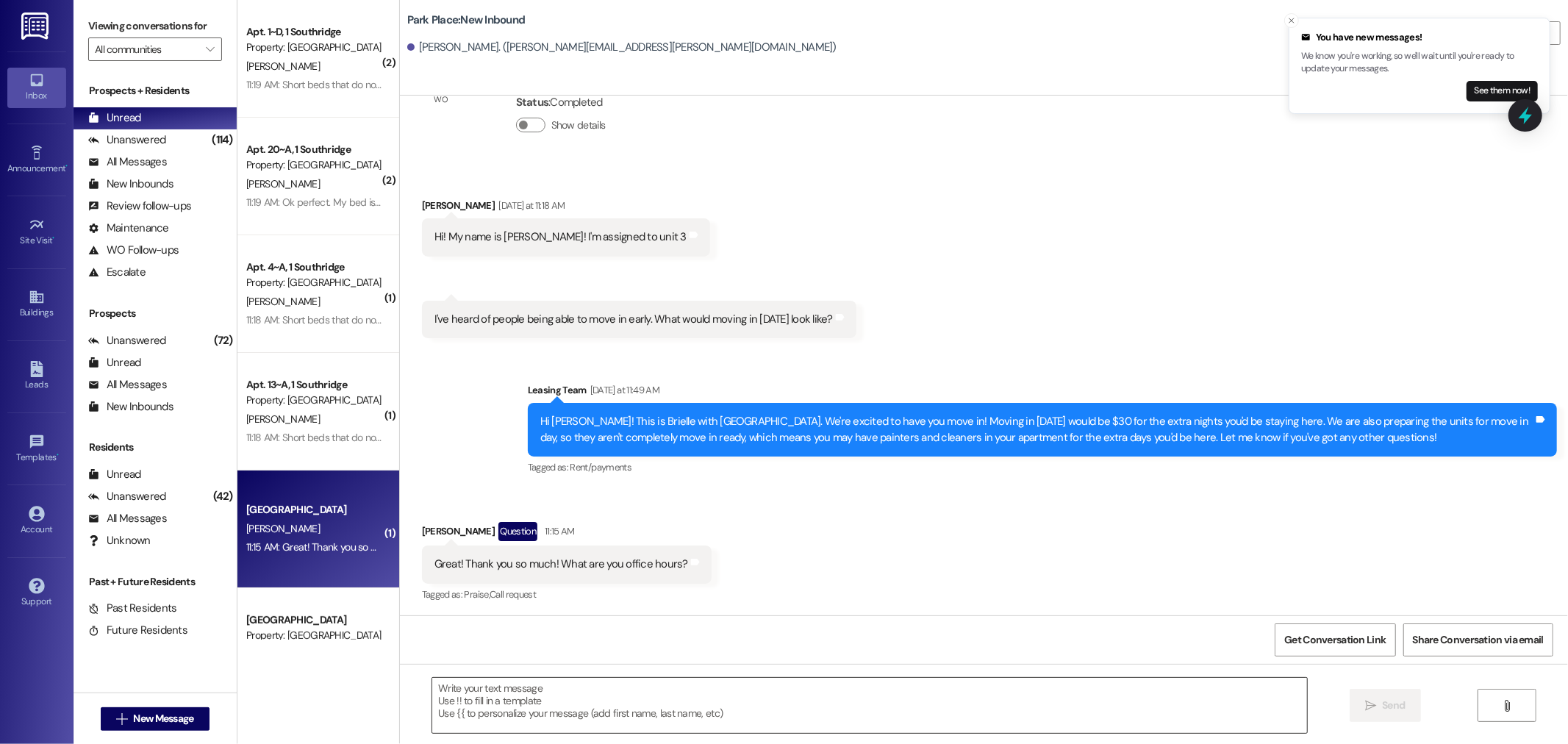
click at [441, 705] on textarea at bounding box center [869, 705] width 874 height 55
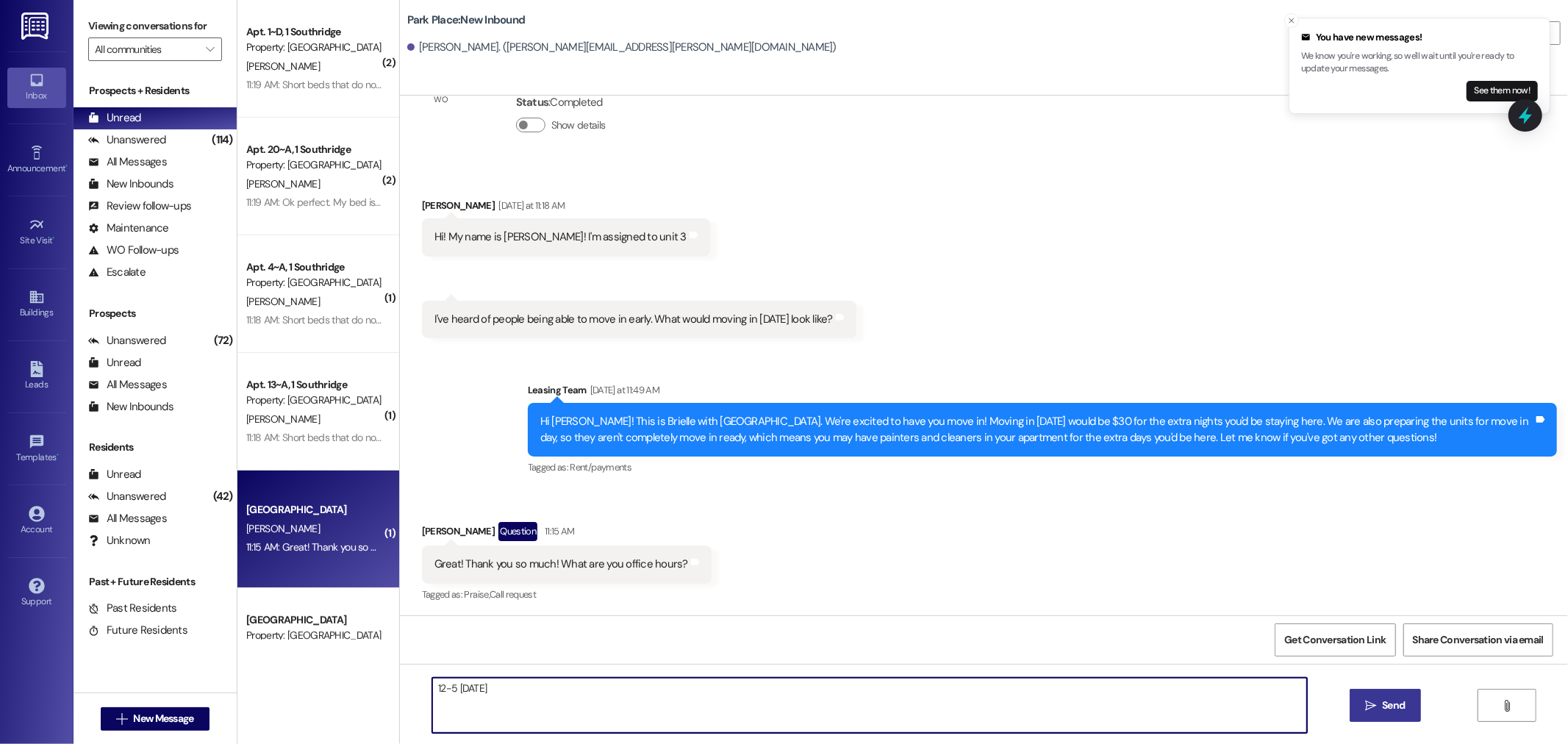
type textarea "12-5 [DATE]"
click at [1394, 708] on span "Send" at bounding box center [1393, 705] width 23 height 16
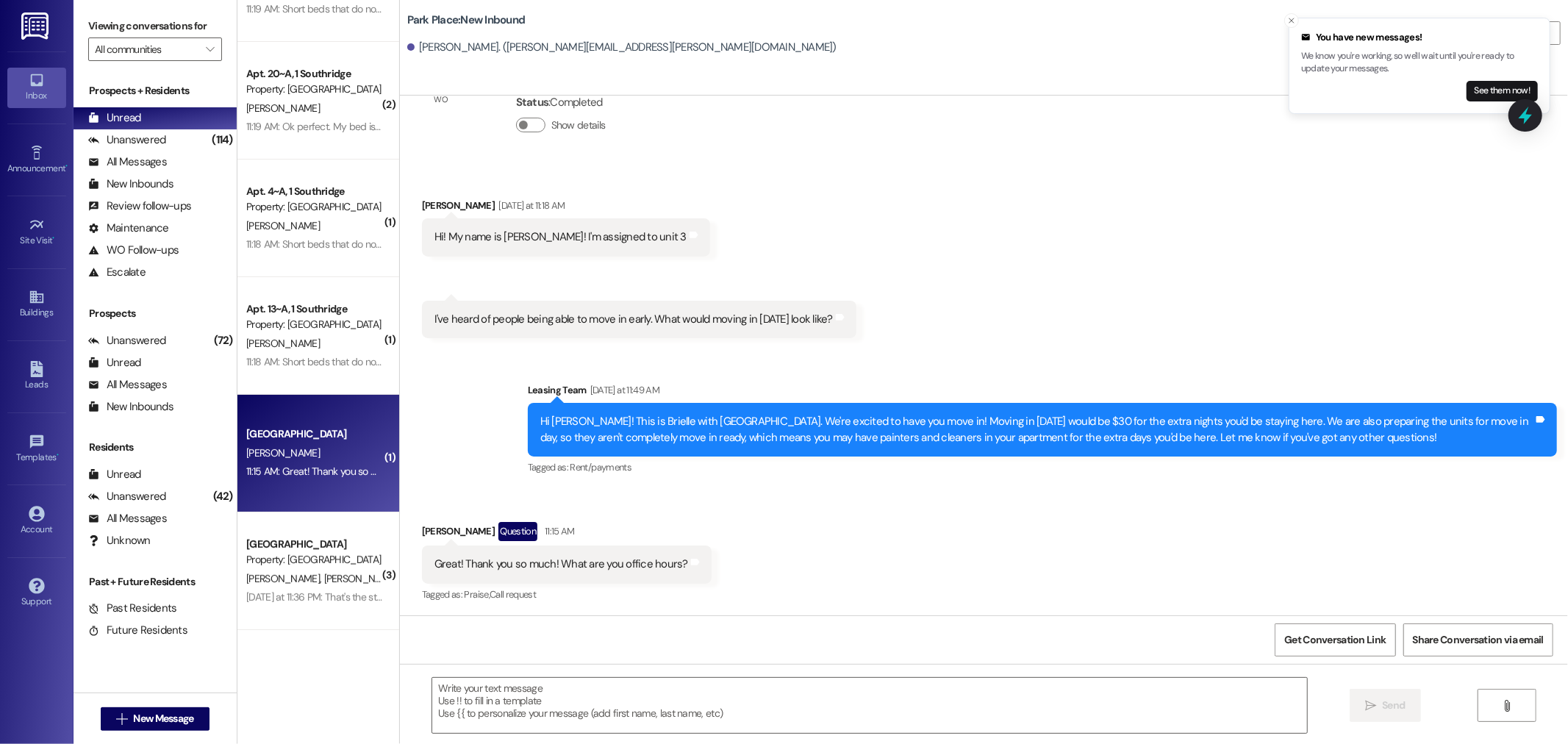
scroll to position [163, 0]
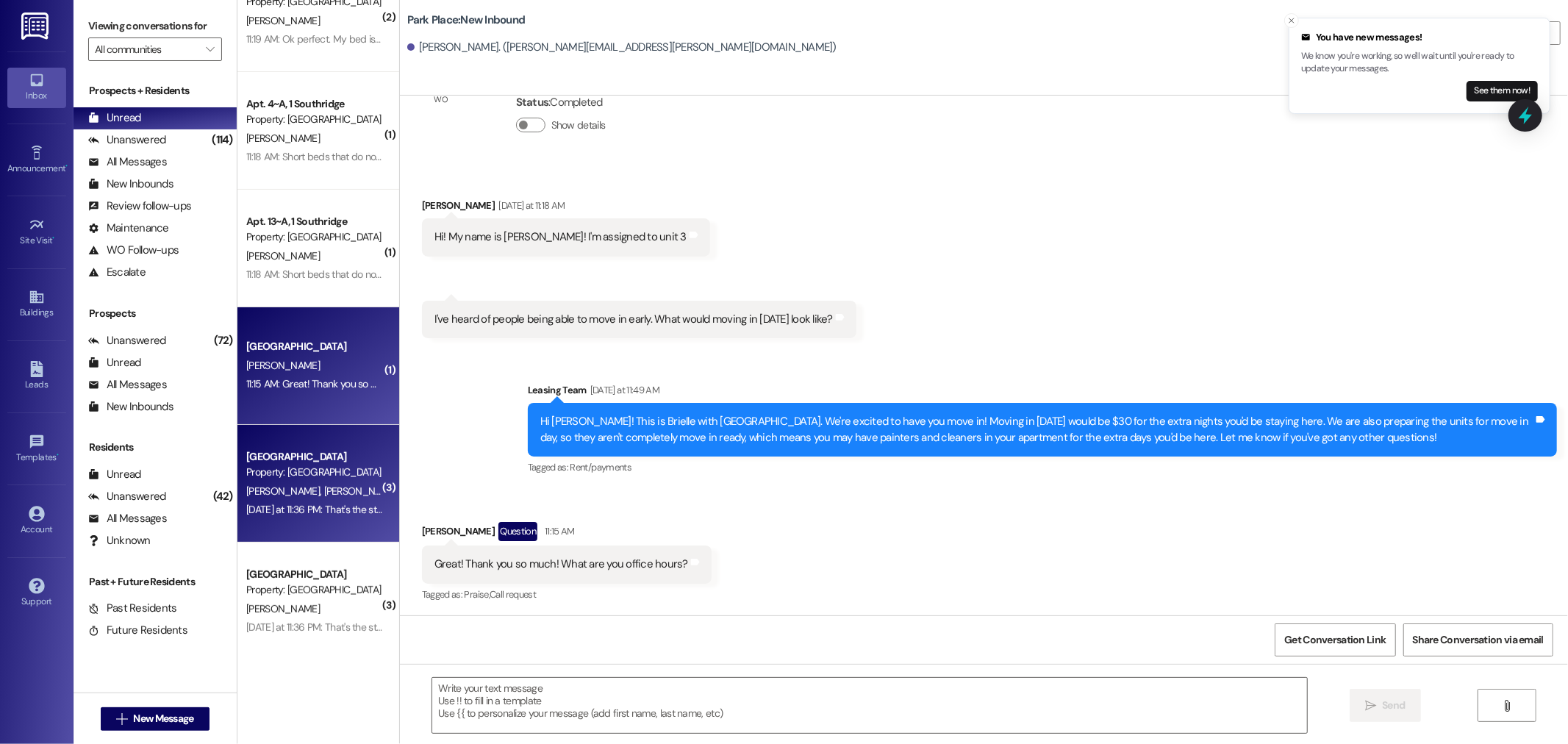
click at [319, 518] on div "[DATE] at 11:36 PM: That's the stupidest thing ever!!! [DATE] at 11:36 PM: That…" at bounding box center [314, 510] width 139 height 18
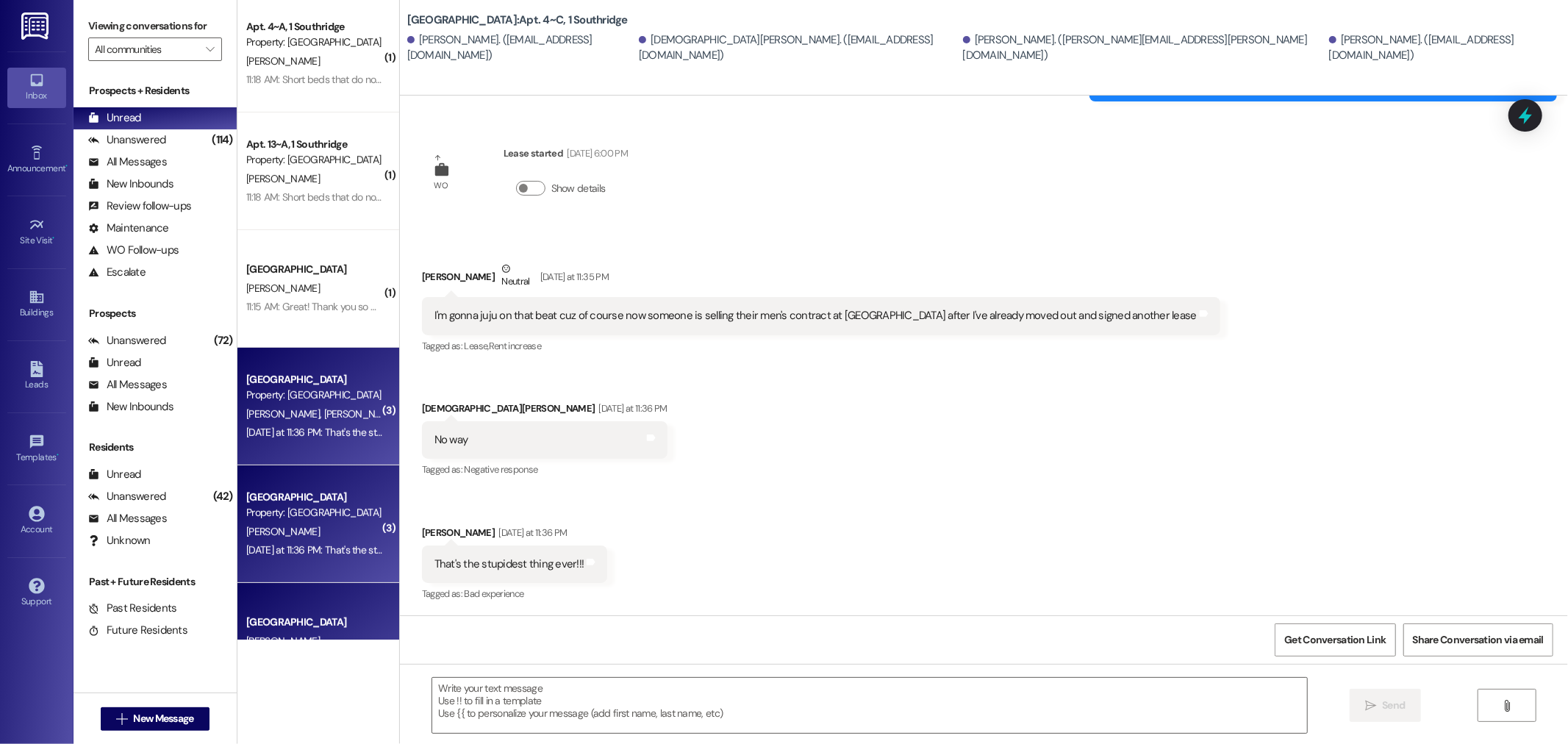
scroll to position [301, 0]
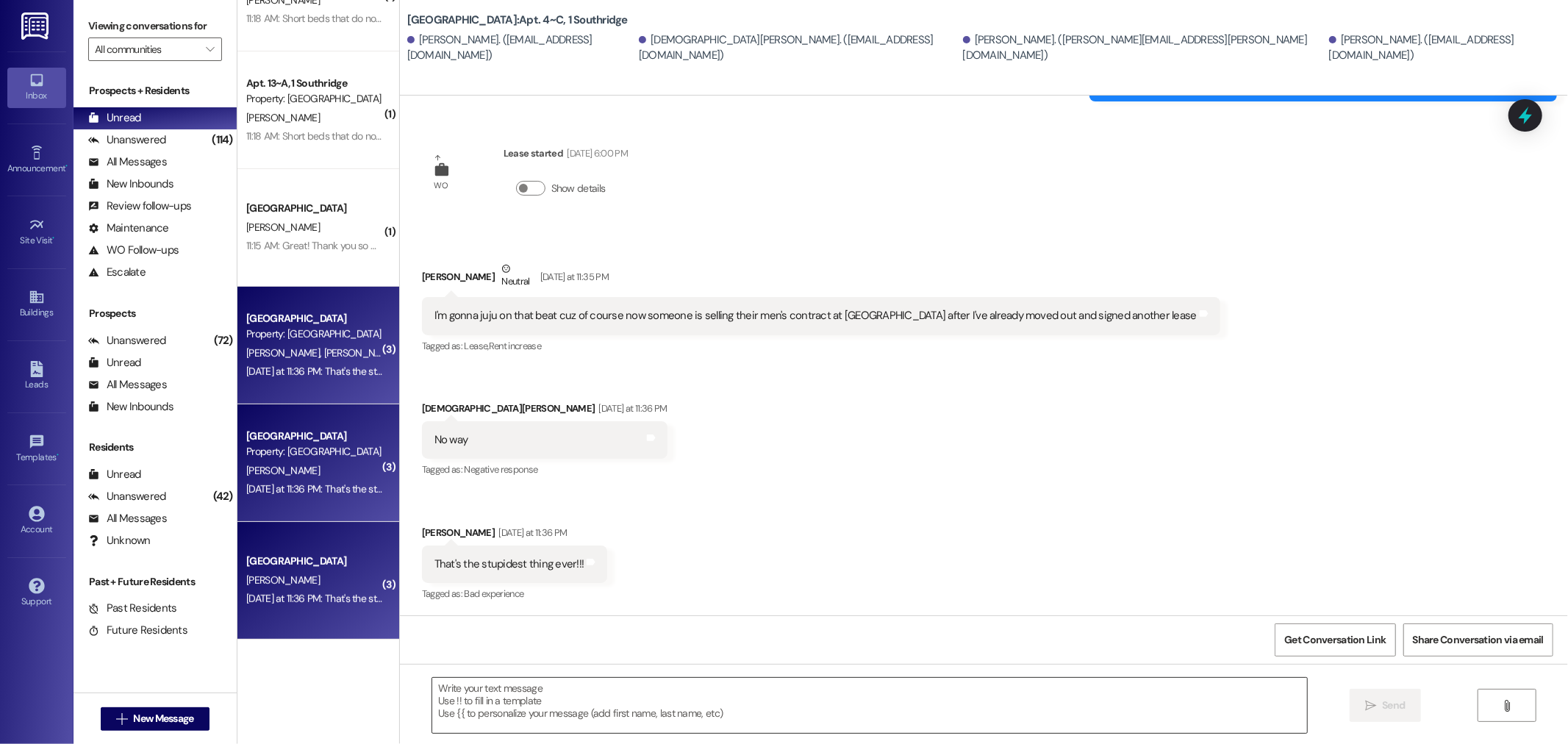
click at [444, 687] on textarea at bounding box center [869, 705] width 874 height 55
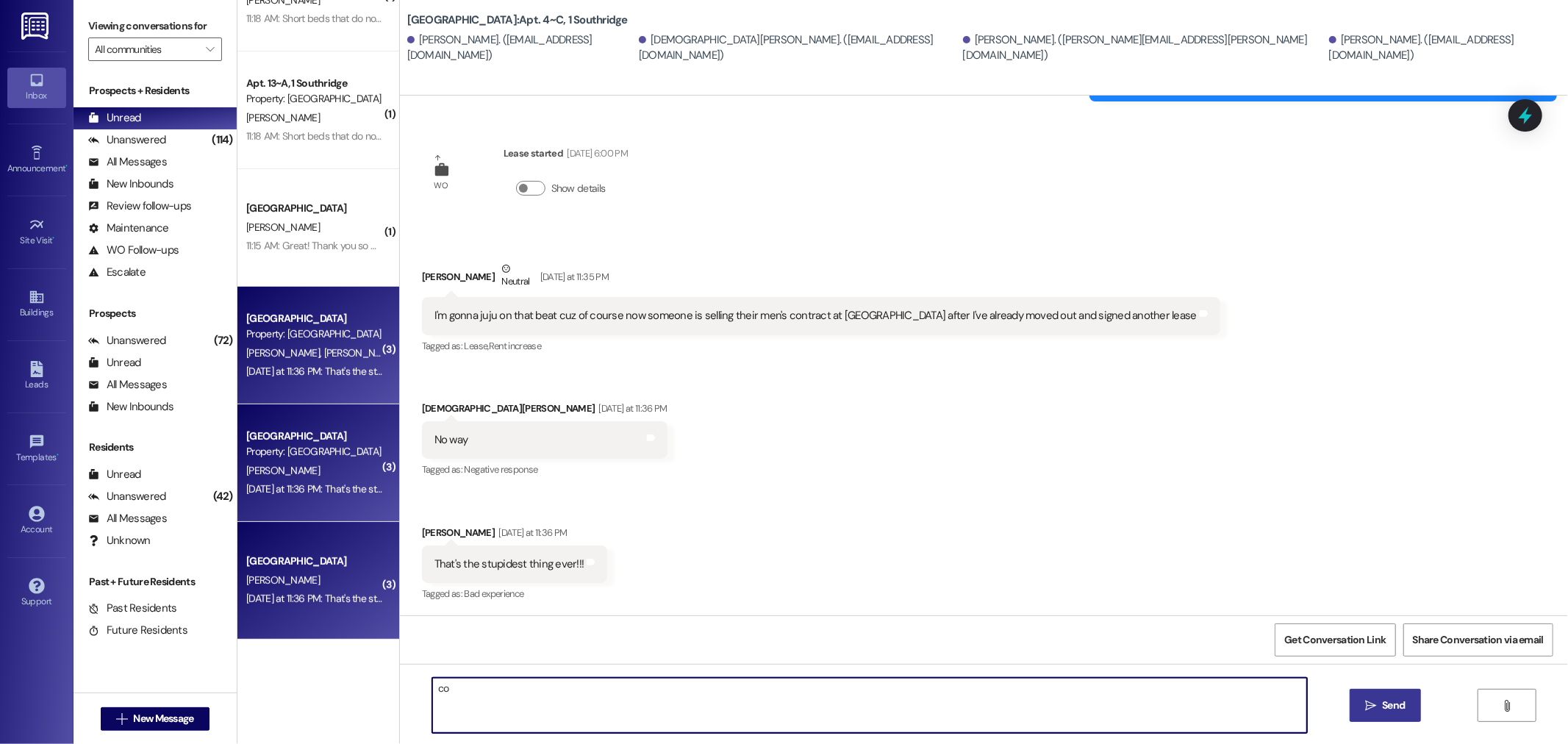
type textarea "c"
type textarea "Come back [PERSON_NAME]!!!!"
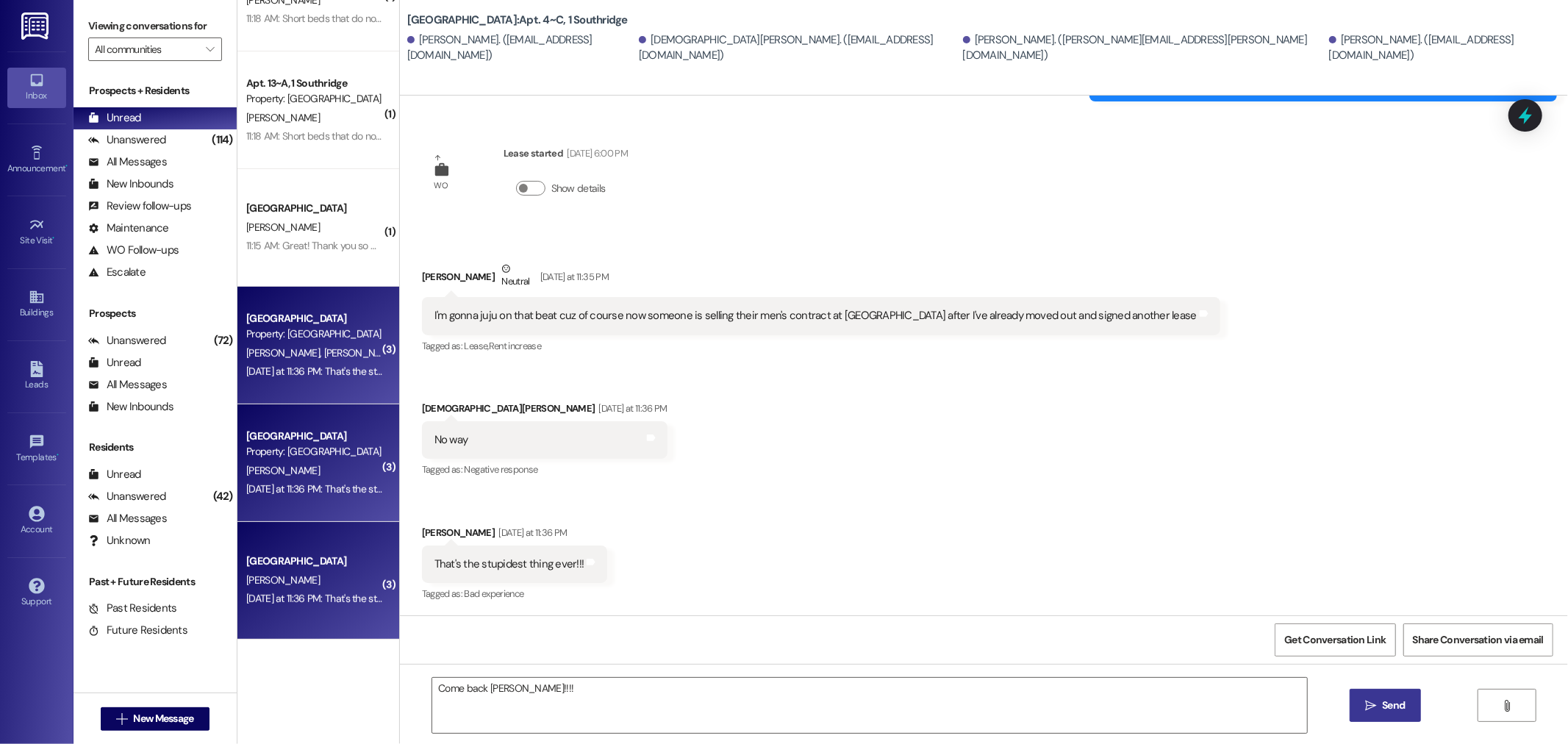
click at [1365, 710] on icon "" at bounding box center [1370, 705] width 11 height 11
click at [136, 122] on div "Unread" at bounding box center [114, 117] width 53 height 16
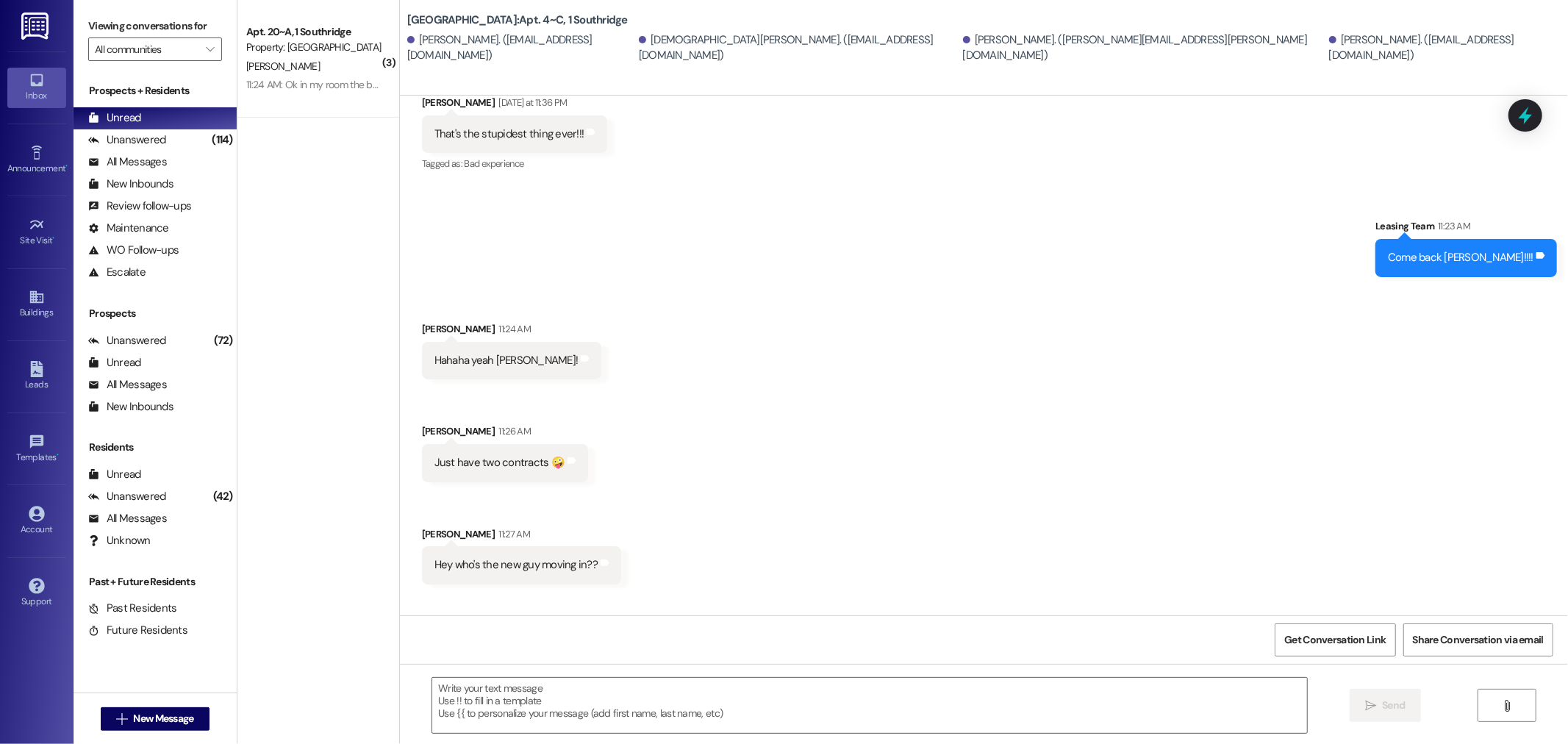
scroll to position [3885, 0]
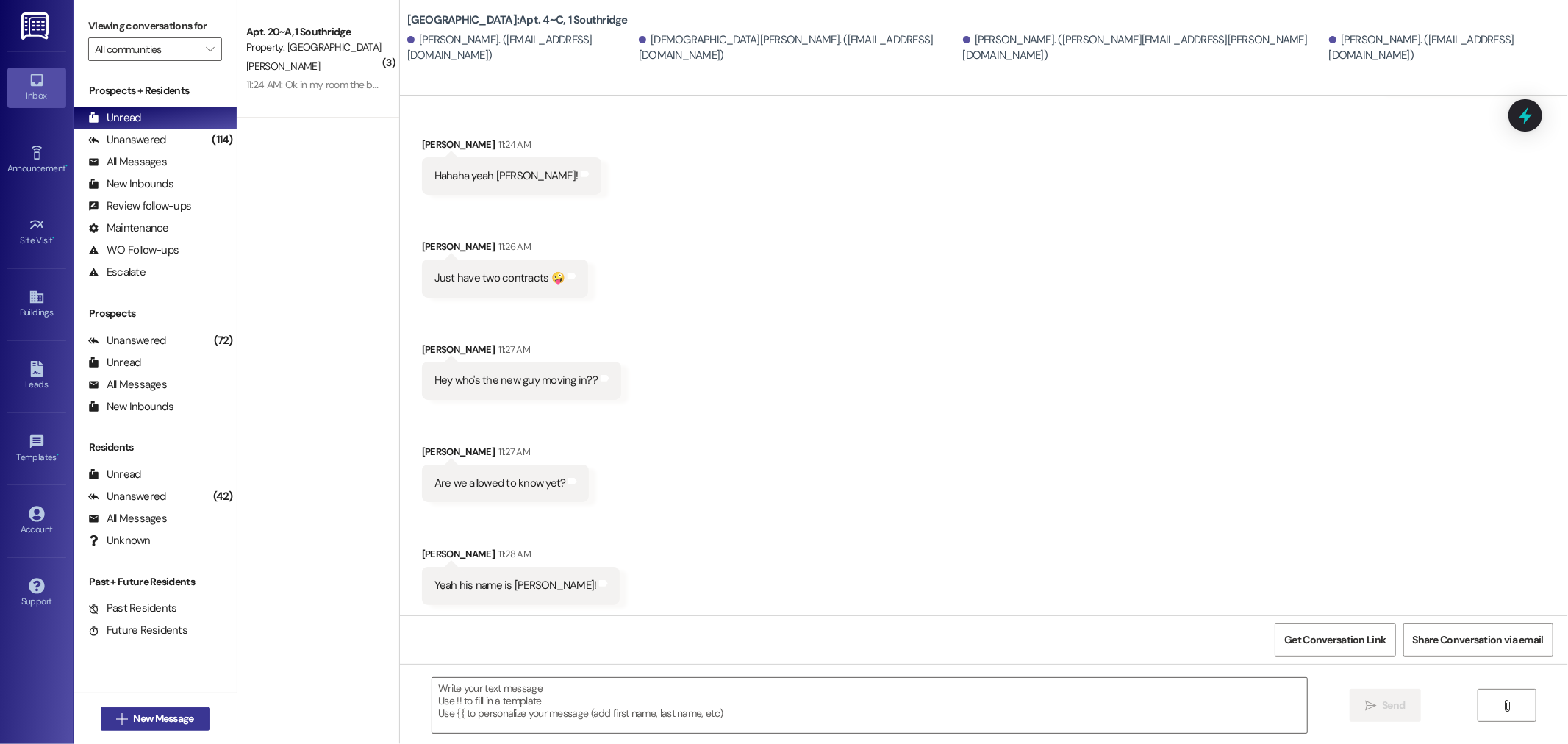
click at [133, 723] on span "New Message" at bounding box center [163, 719] width 60 height 16
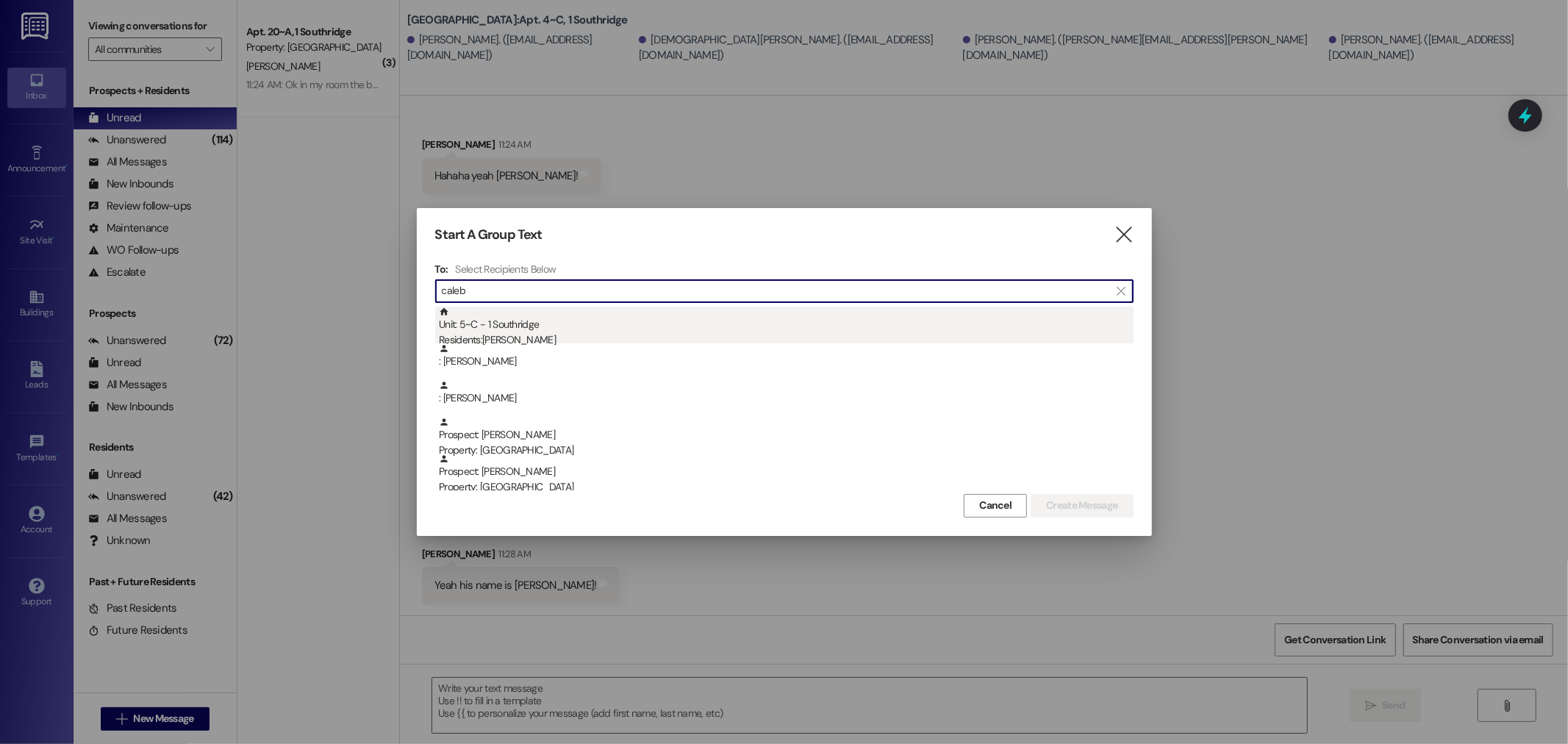
type input "caleb"
click at [544, 333] on div "Residents: [PERSON_NAME]" at bounding box center [786, 340] width 695 height 16
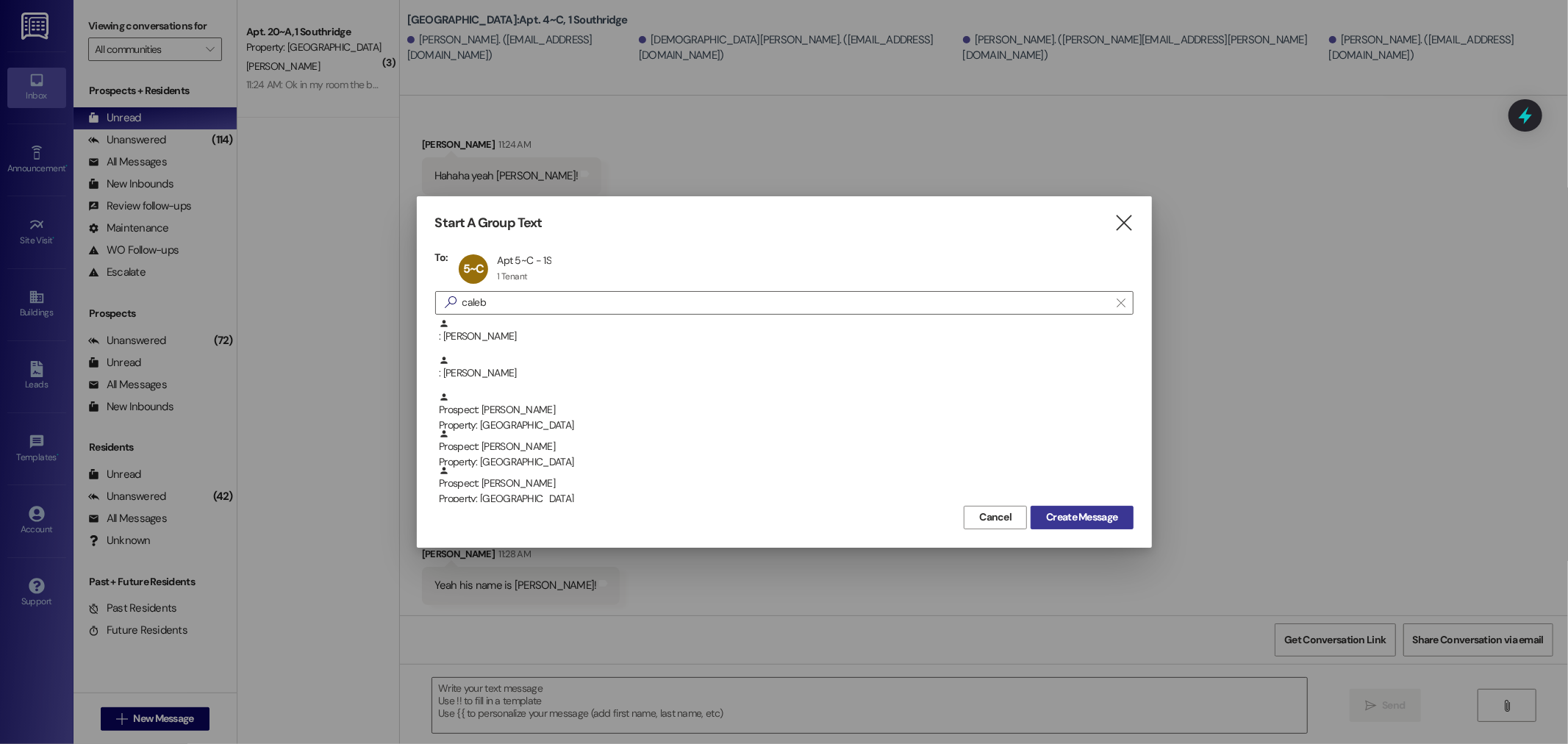
click at [1103, 517] on span "Create Message" at bounding box center [1081, 517] width 71 height 16
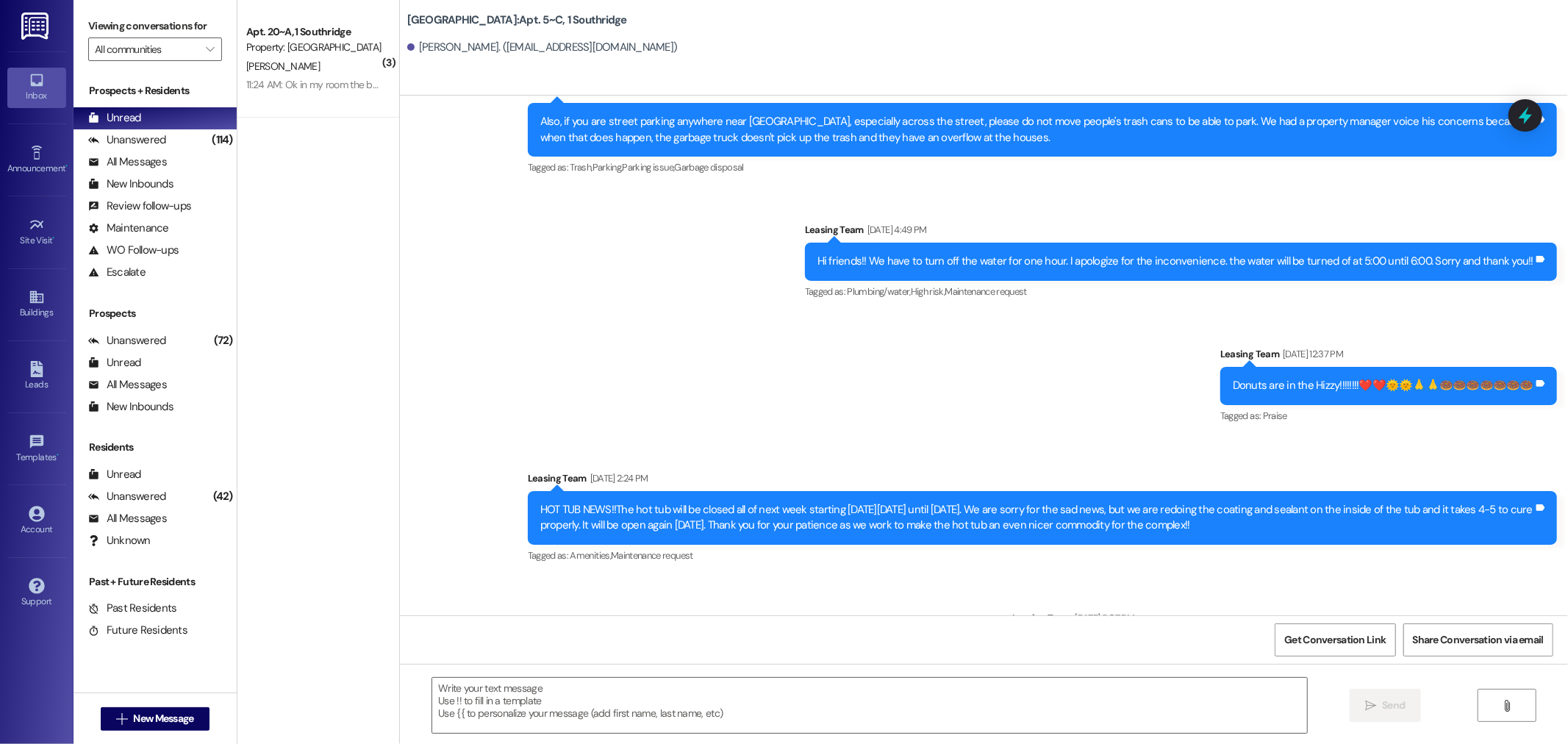
scroll to position [19645, 0]
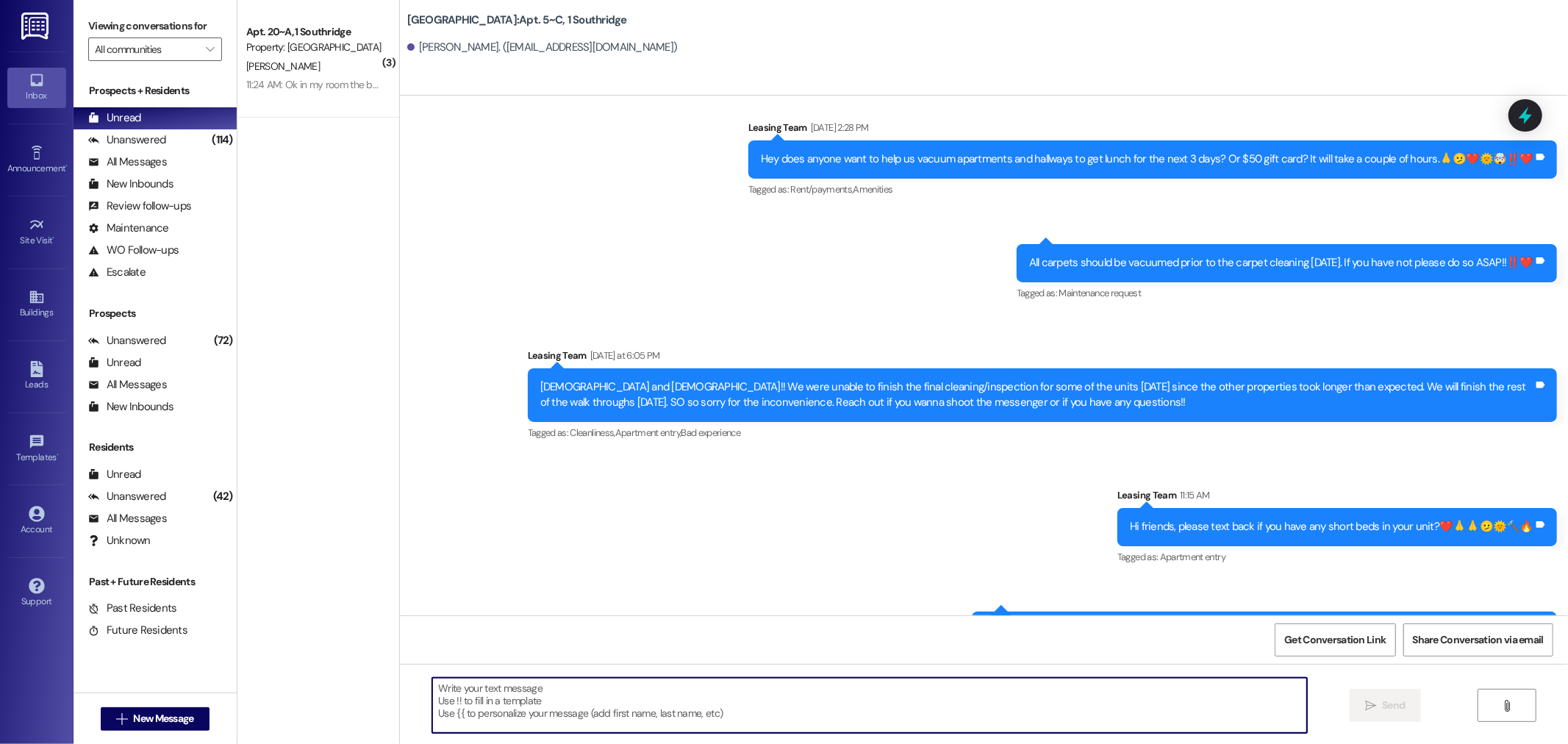
click at [483, 709] on textarea at bounding box center [869, 705] width 874 height 55
type textarea "Hey can we switch you beds to a better, taller bed?"
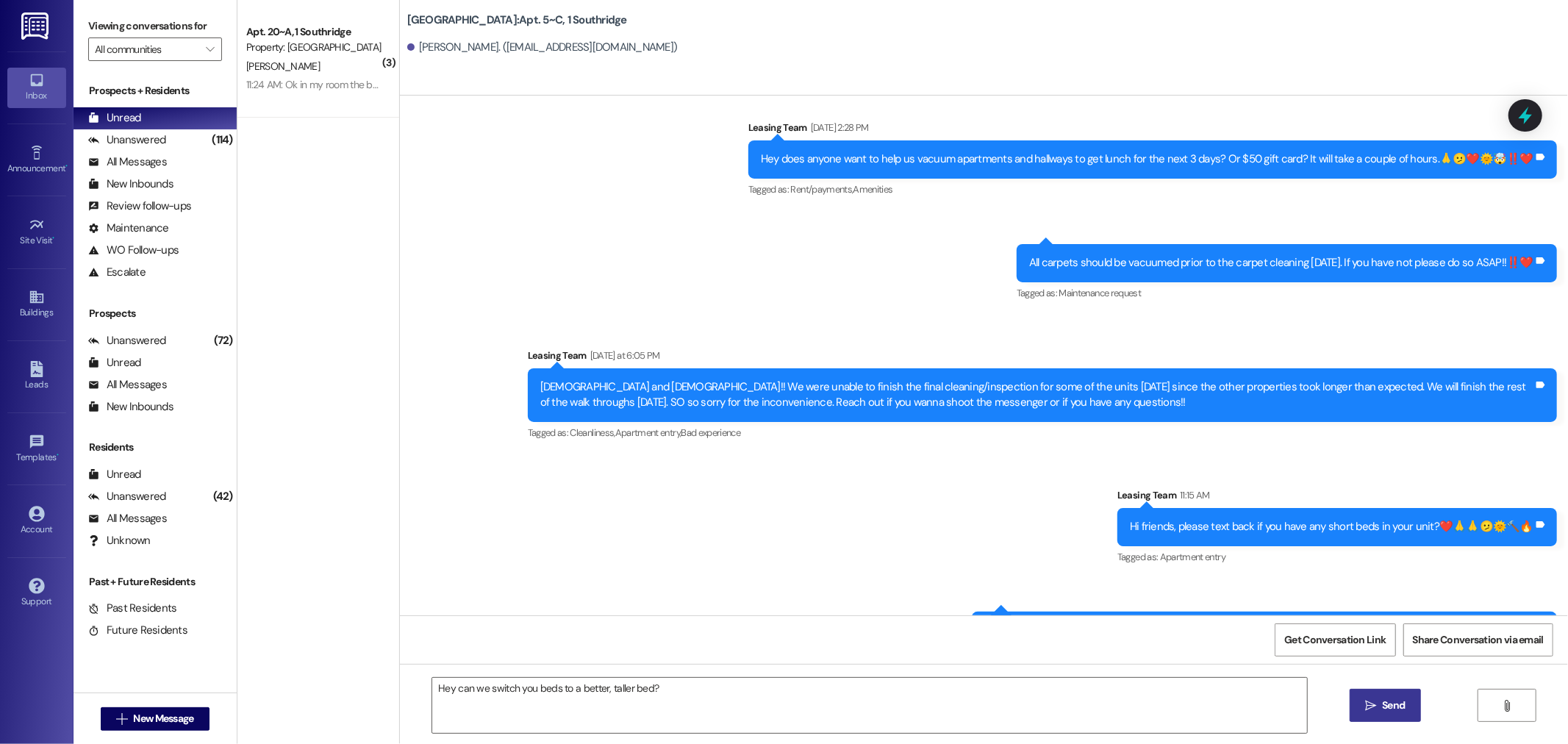
click at [1378, 695] on button " Send" at bounding box center [1385, 705] width 71 height 33
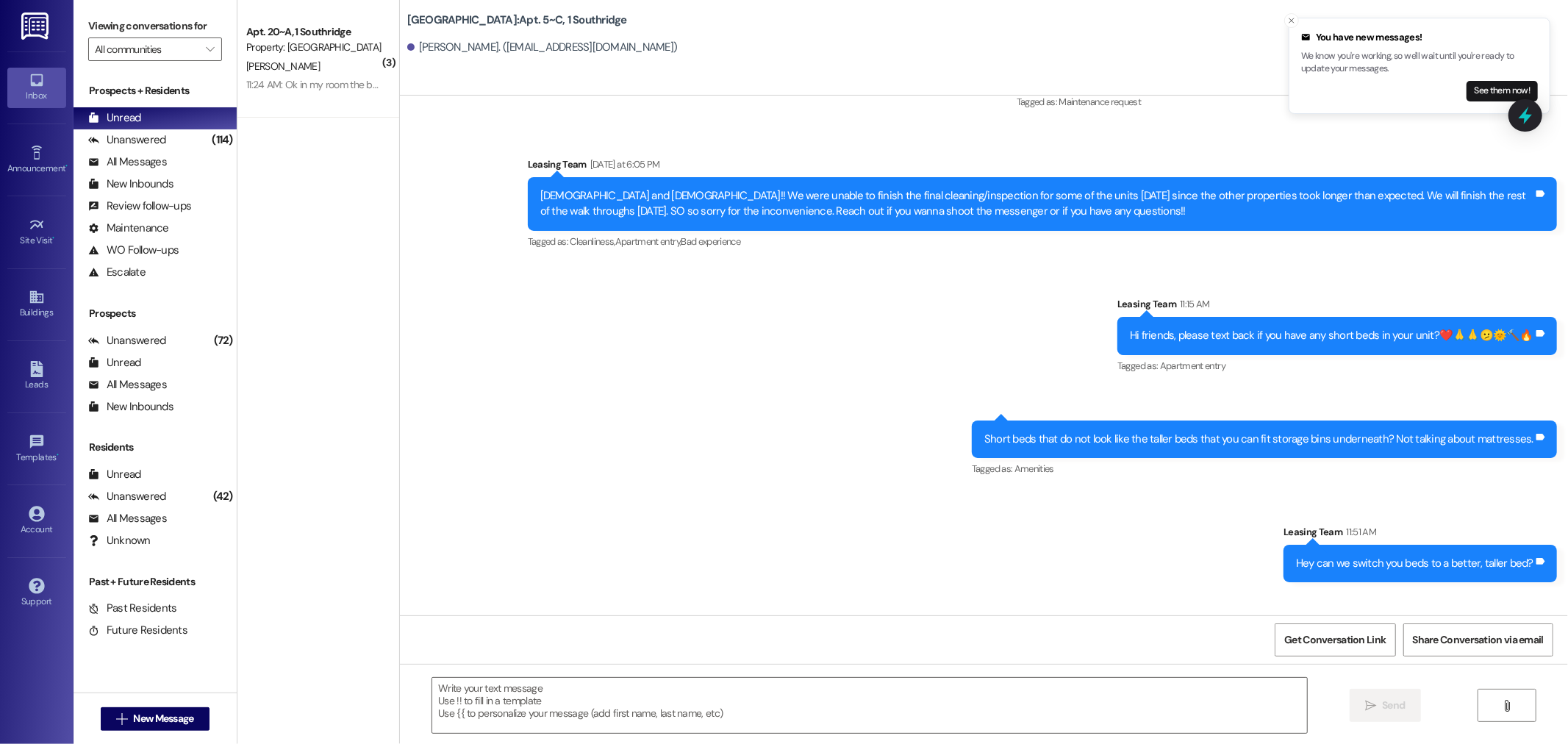
scroll to position [19849, 0]
